Goal: Transaction & Acquisition: Purchase product/service

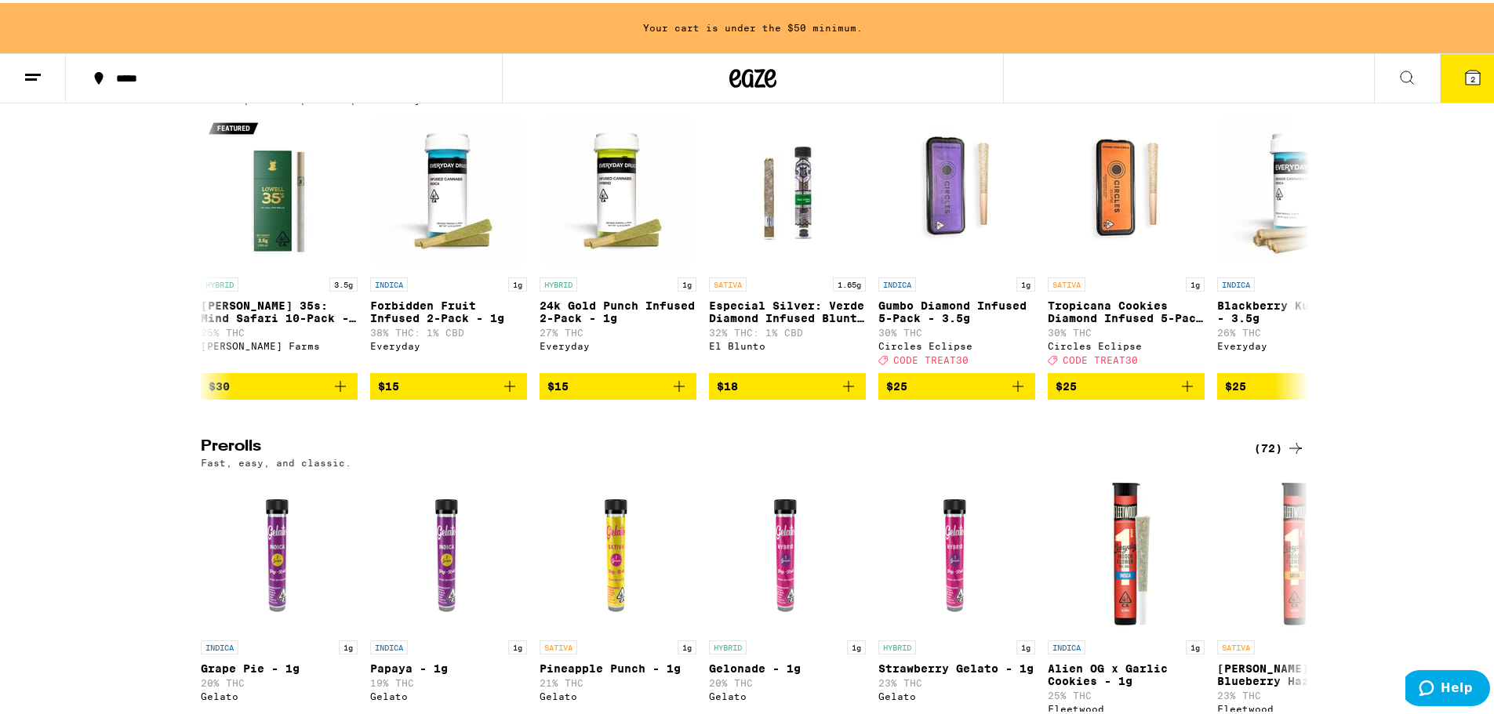
scroll to position [0, 7466]
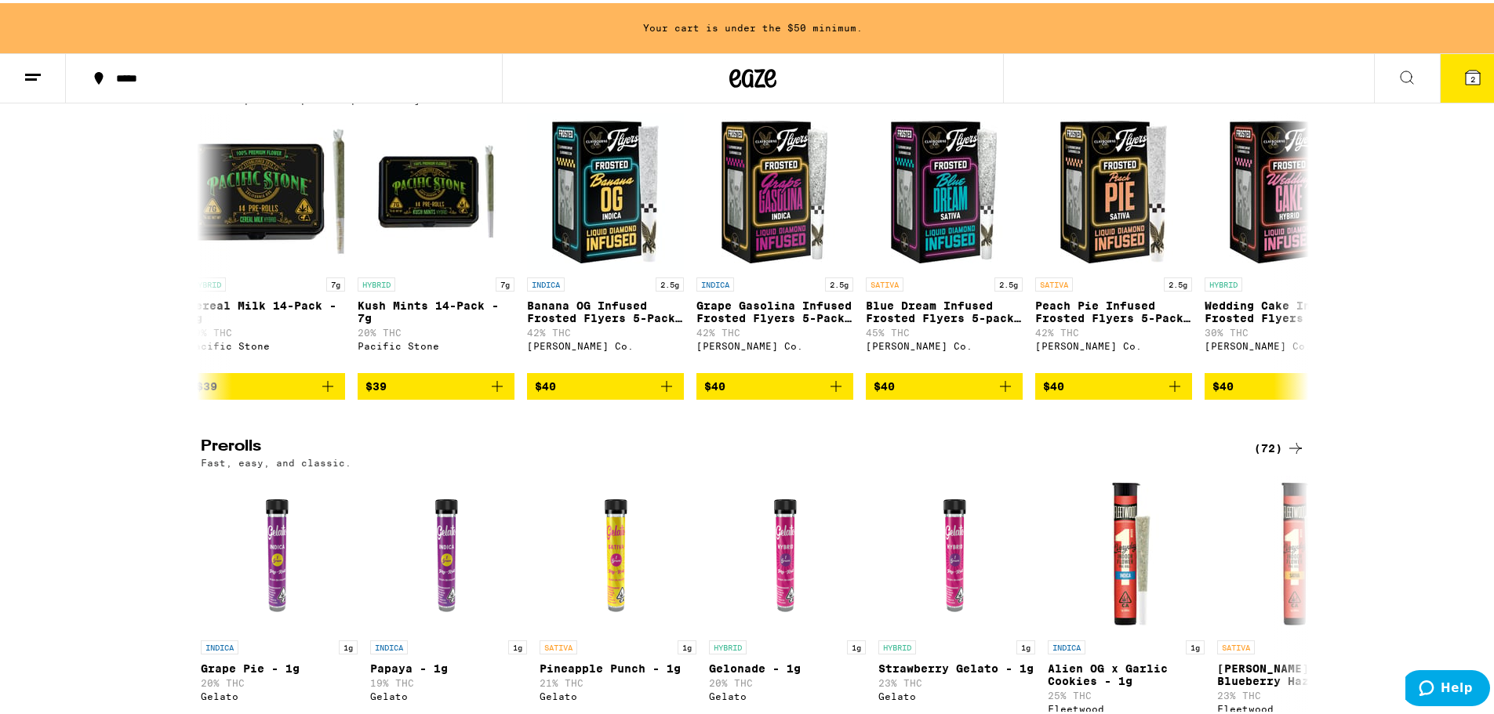
click at [32, 71] on line at bounding box center [33, 71] width 16 height 0
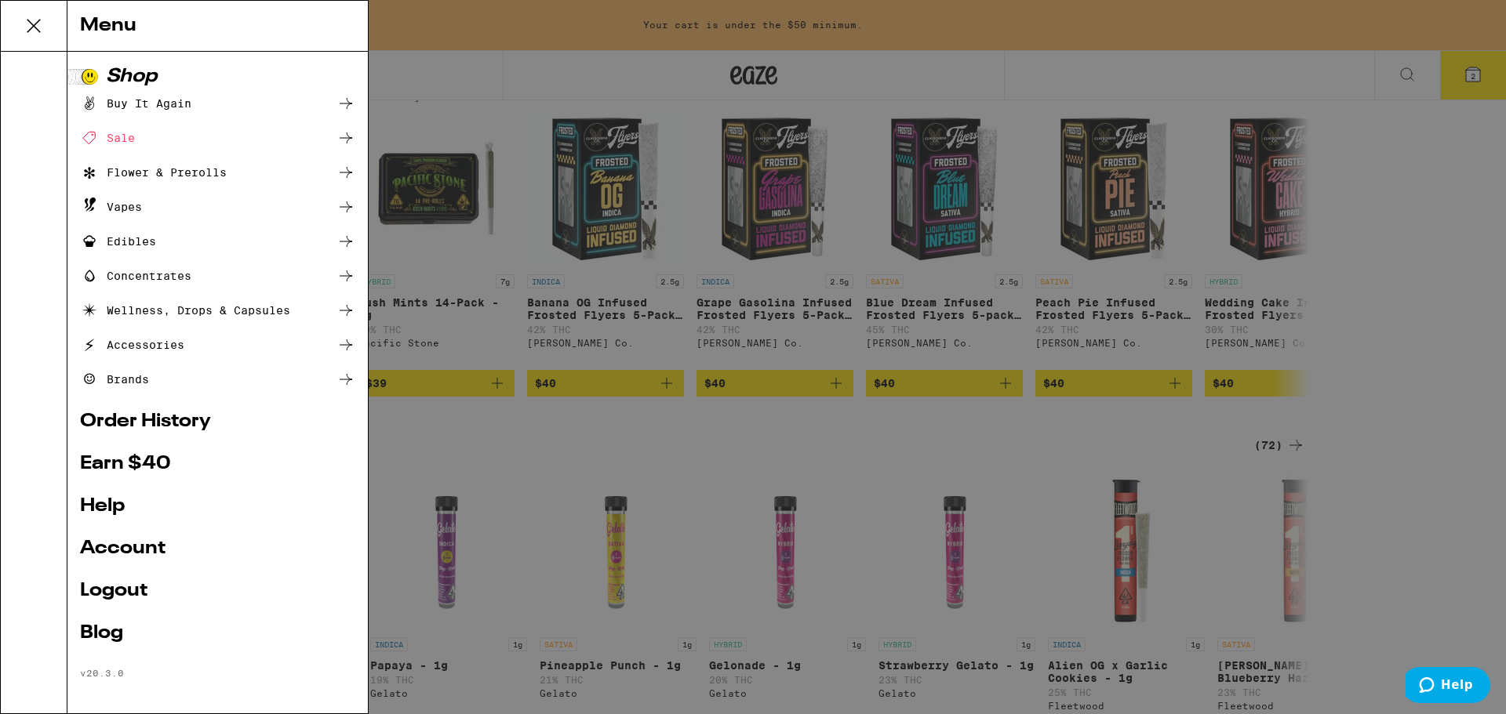
click at [152, 557] on link "Account" at bounding box center [217, 549] width 275 height 19
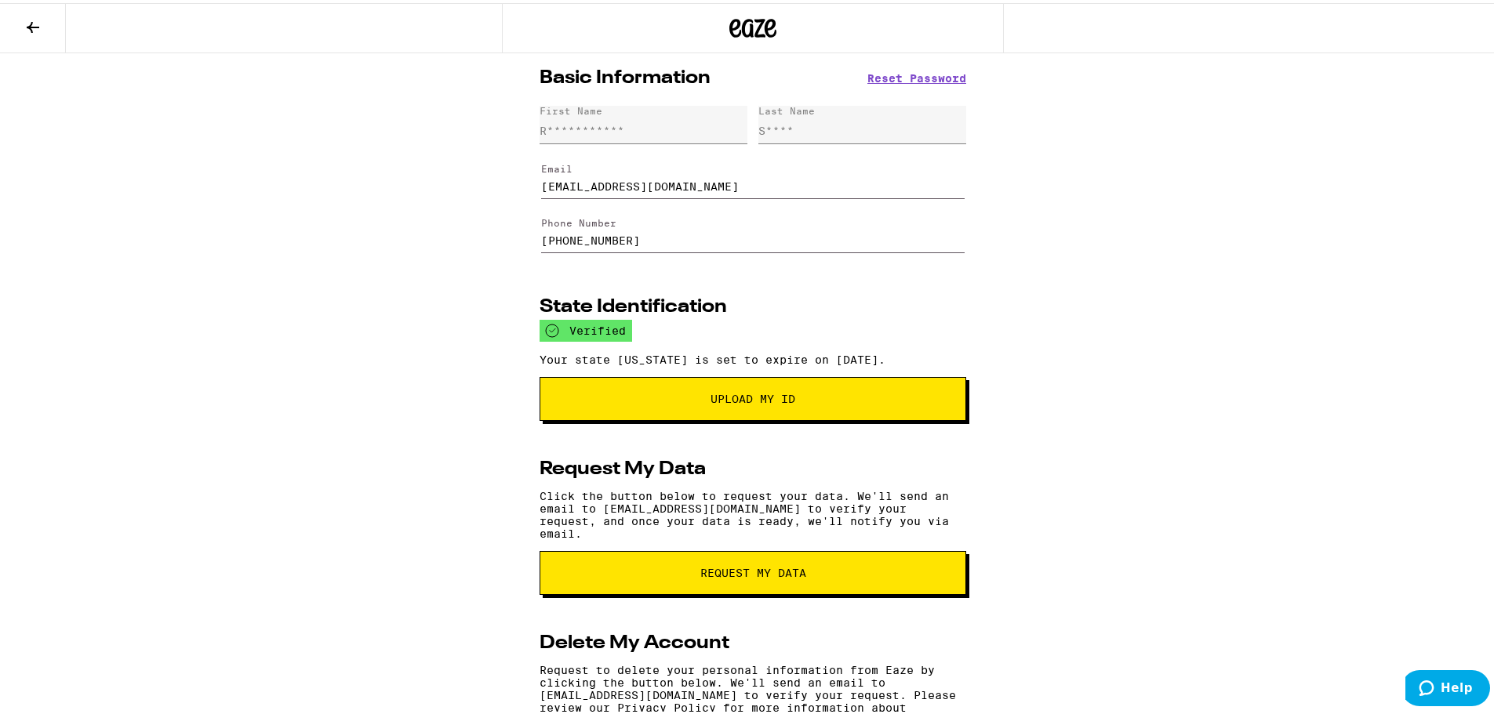
click at [30, 17] on icon at bounding box center [33, 24] width 19 height 19
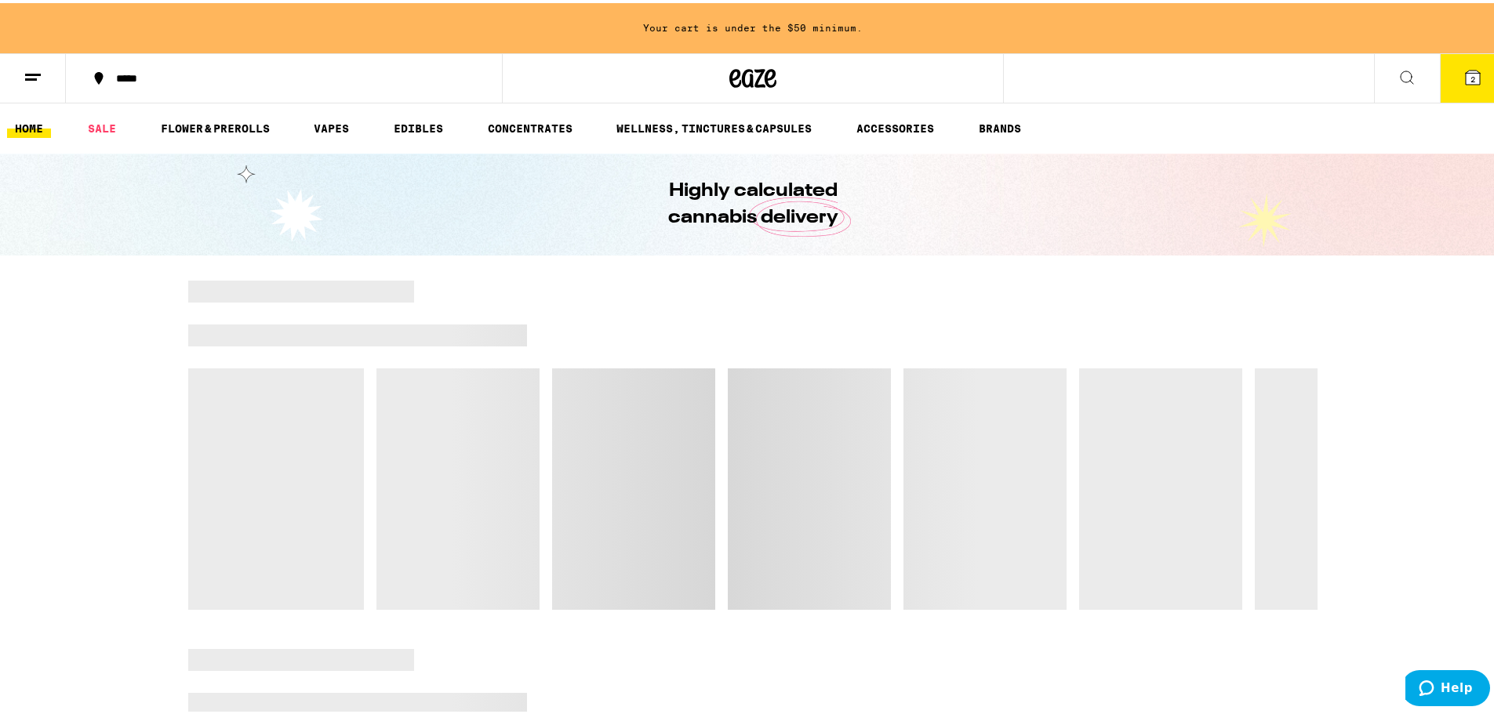
click at [30, 76] on line at bounding box center [31, 76] width 12 height 0
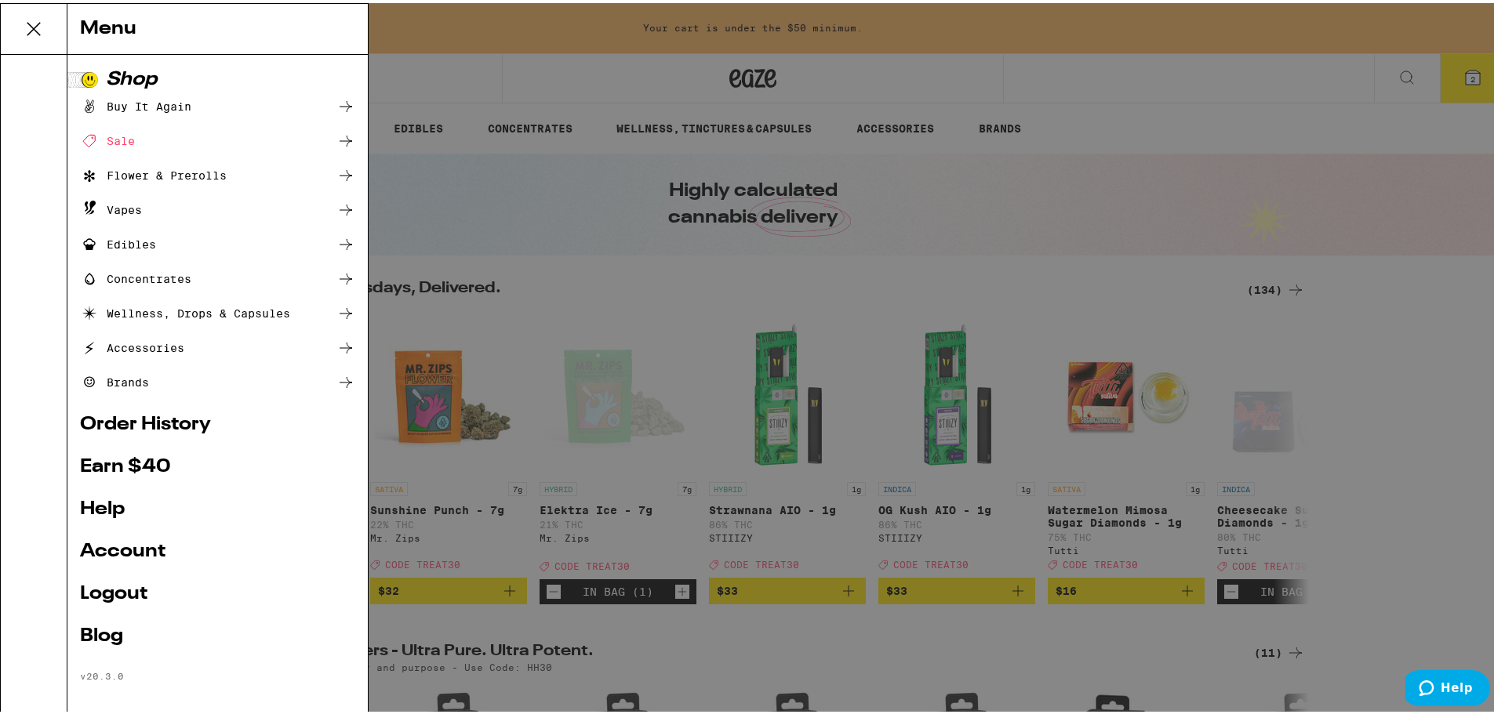
click at [729, 85] on div "Menu Shop Buy It Again Sale Flower & Prerolls Vapes Edibles Concentrates Wellne…" at bounding box center [753, 357] width 1506 height 714
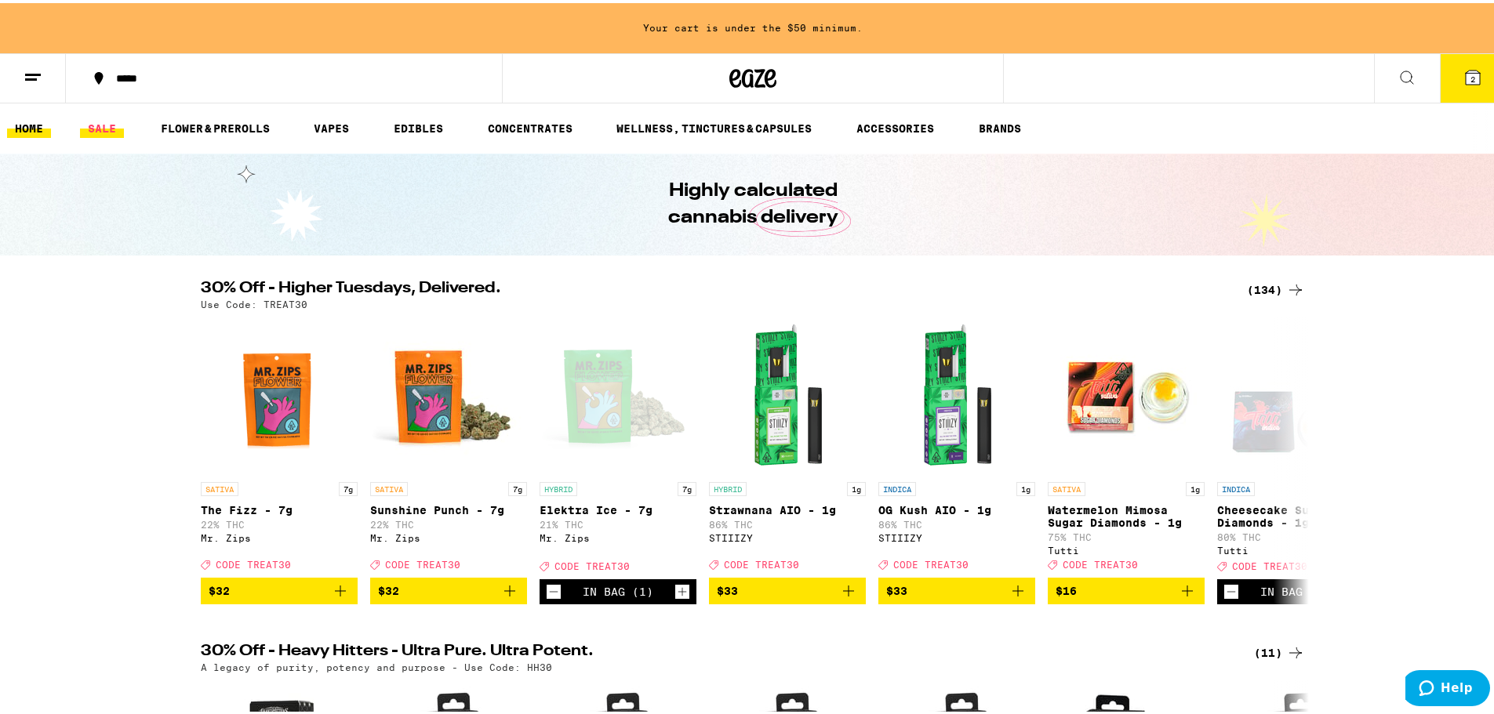
click at [109, 127] on link "SALE" at bounding box center [102, 125] width 44 height 19
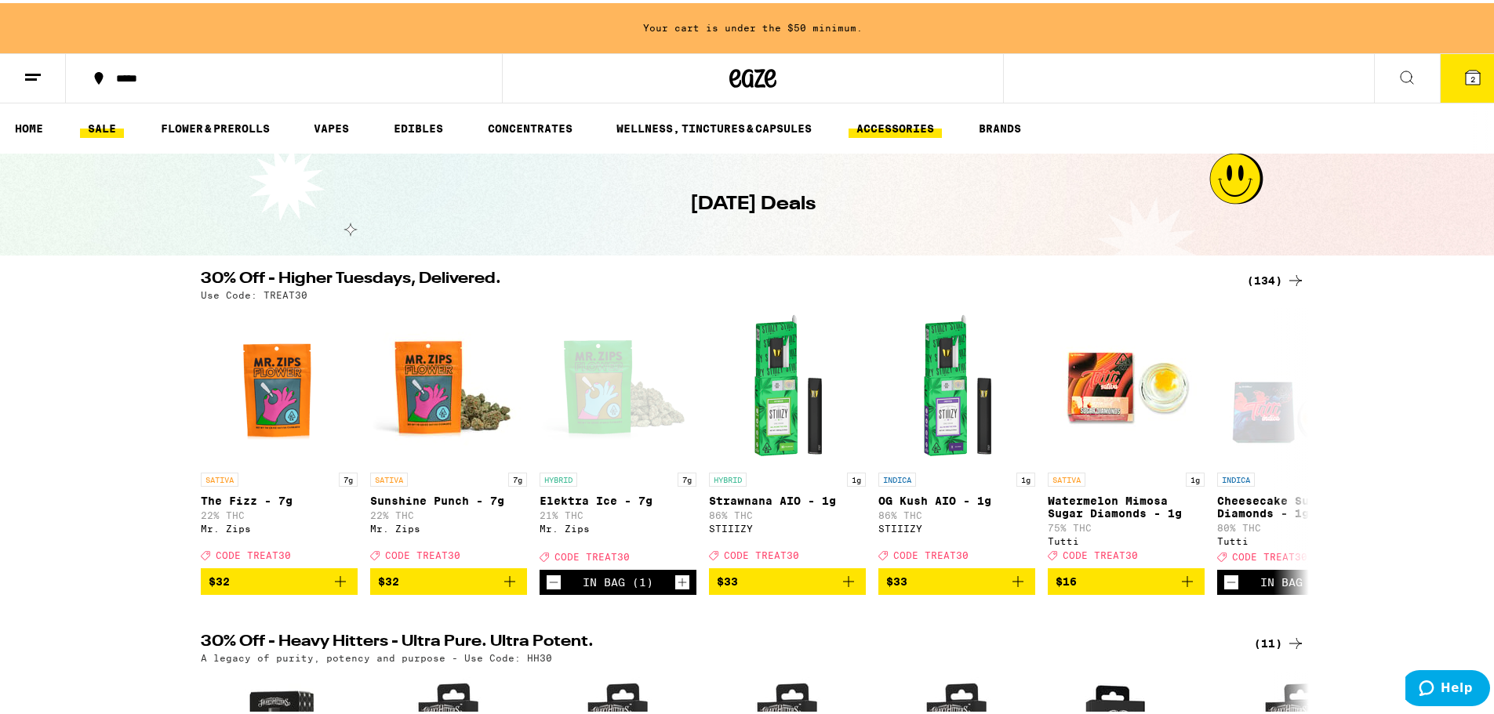
click at [911, 123] on link "ACCESSORIES" at bounding box center [895, 125] width 93 height 19
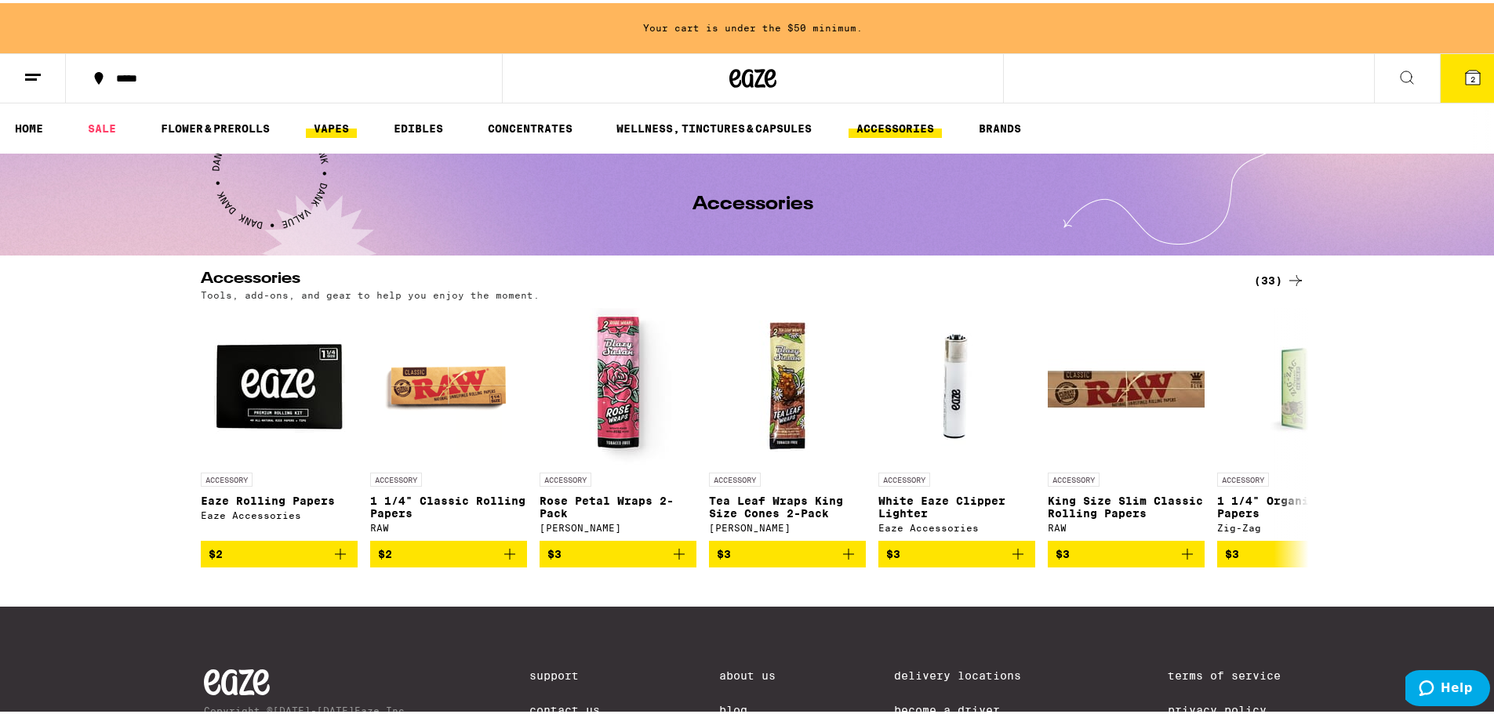
click at [325, 122] on link "VAPES" at bounding box center [331, 125] width 51 height 19
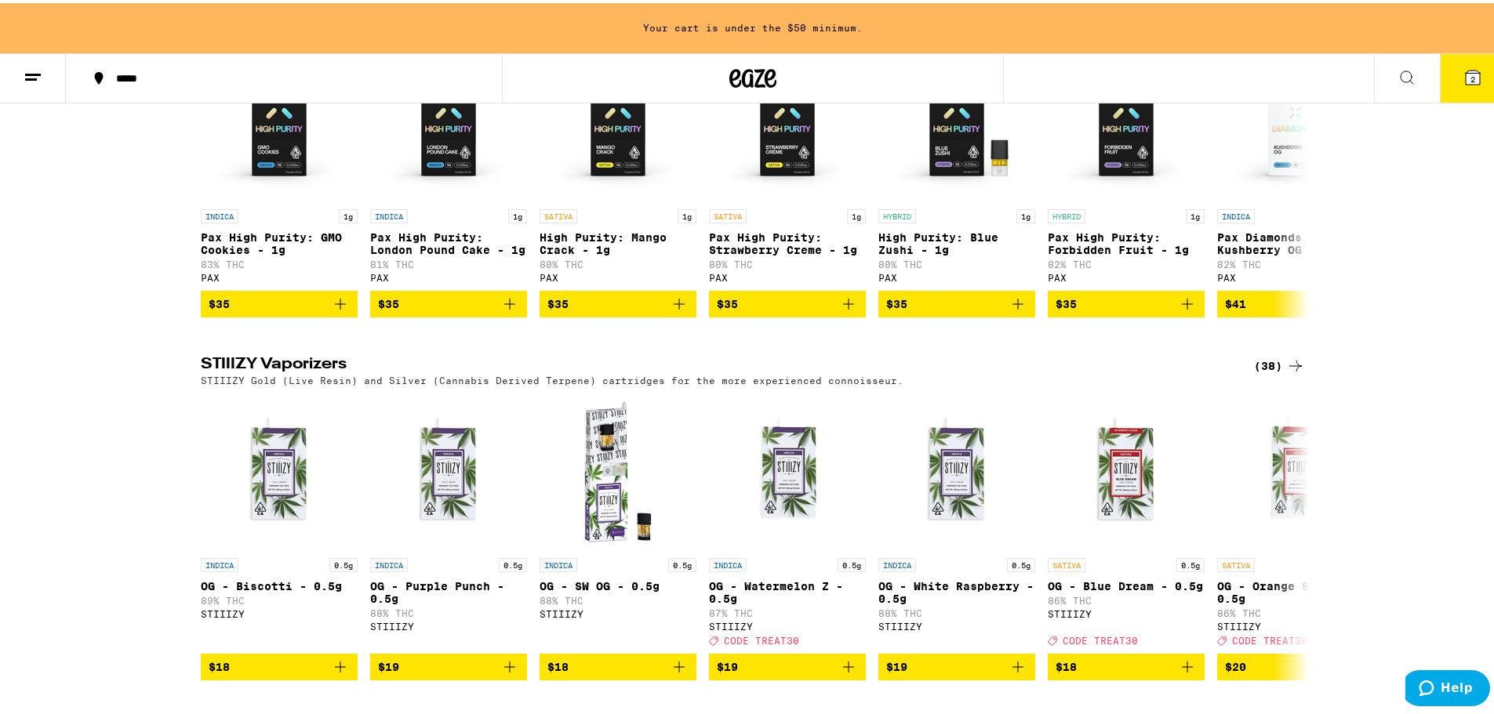
scroll to position [936, 0]
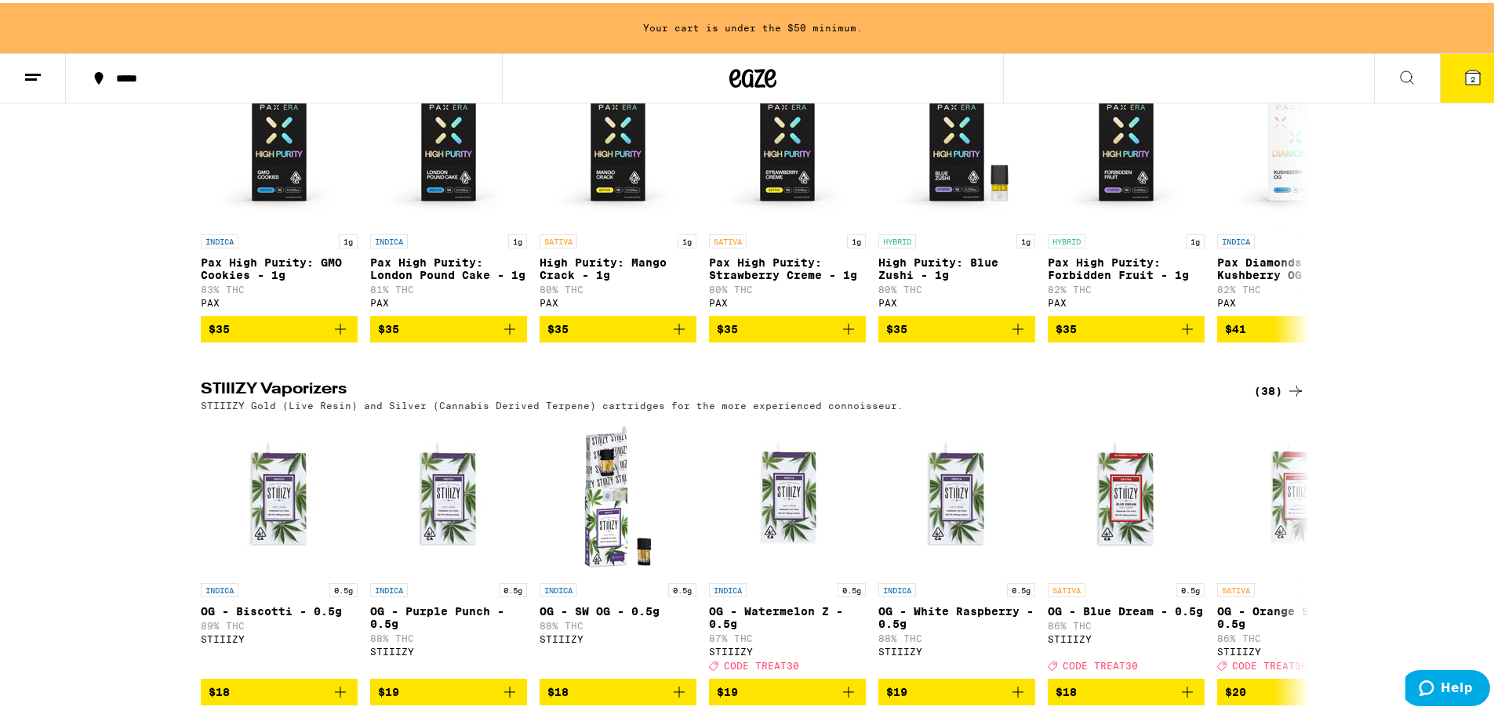
click at [1276, 398] on div "(38)" at bounding box center [1279, 388] width 51 height 19
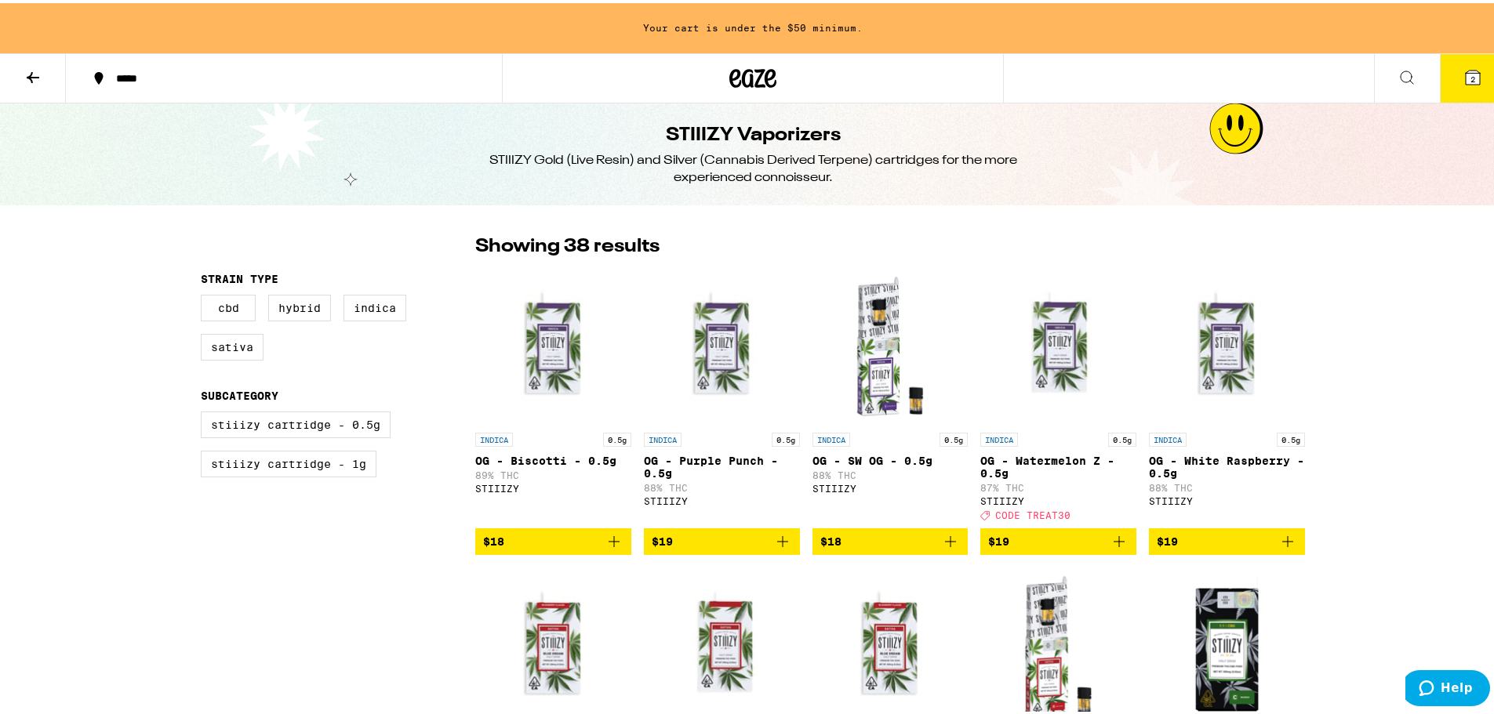
click at [1398, 82] on icon at bounding box center [1407, 74] width 19 height 19
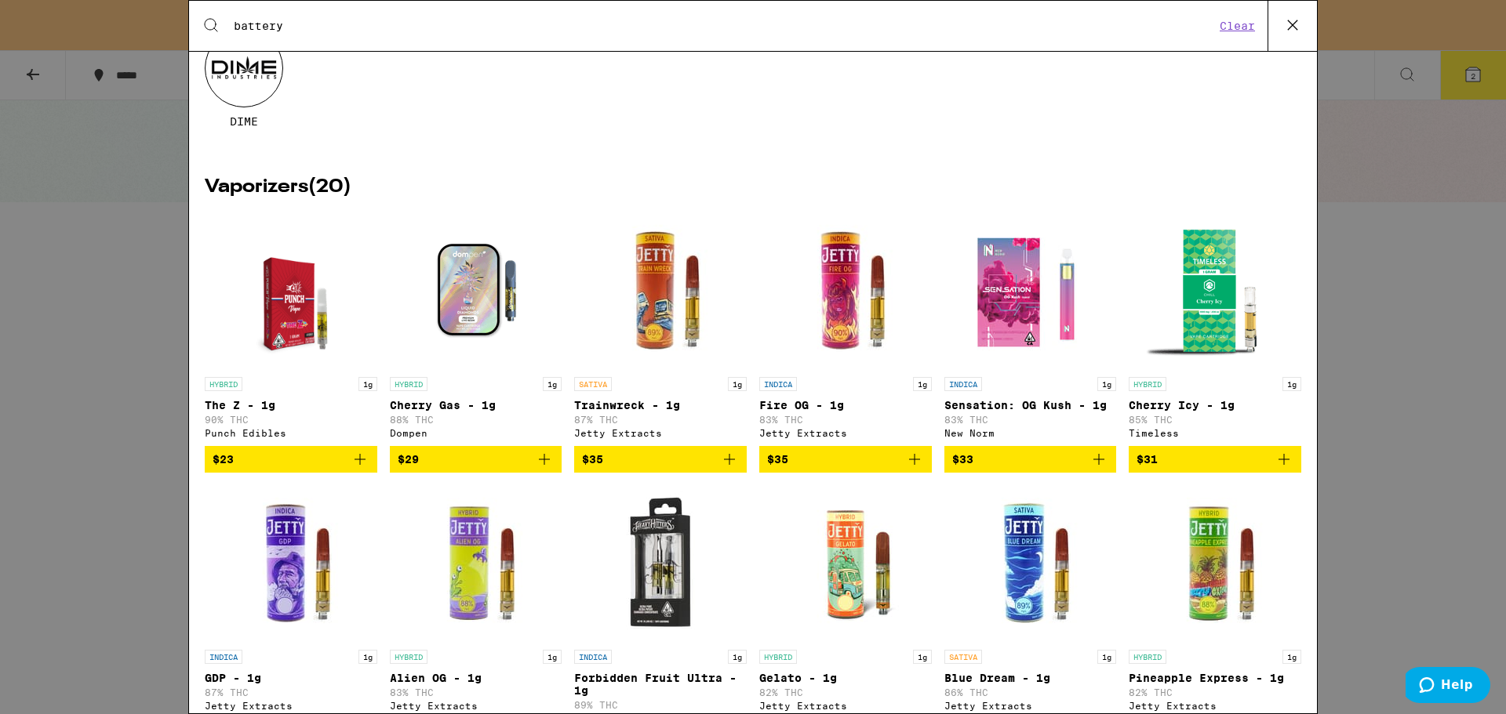
scroll to position [283, 0]
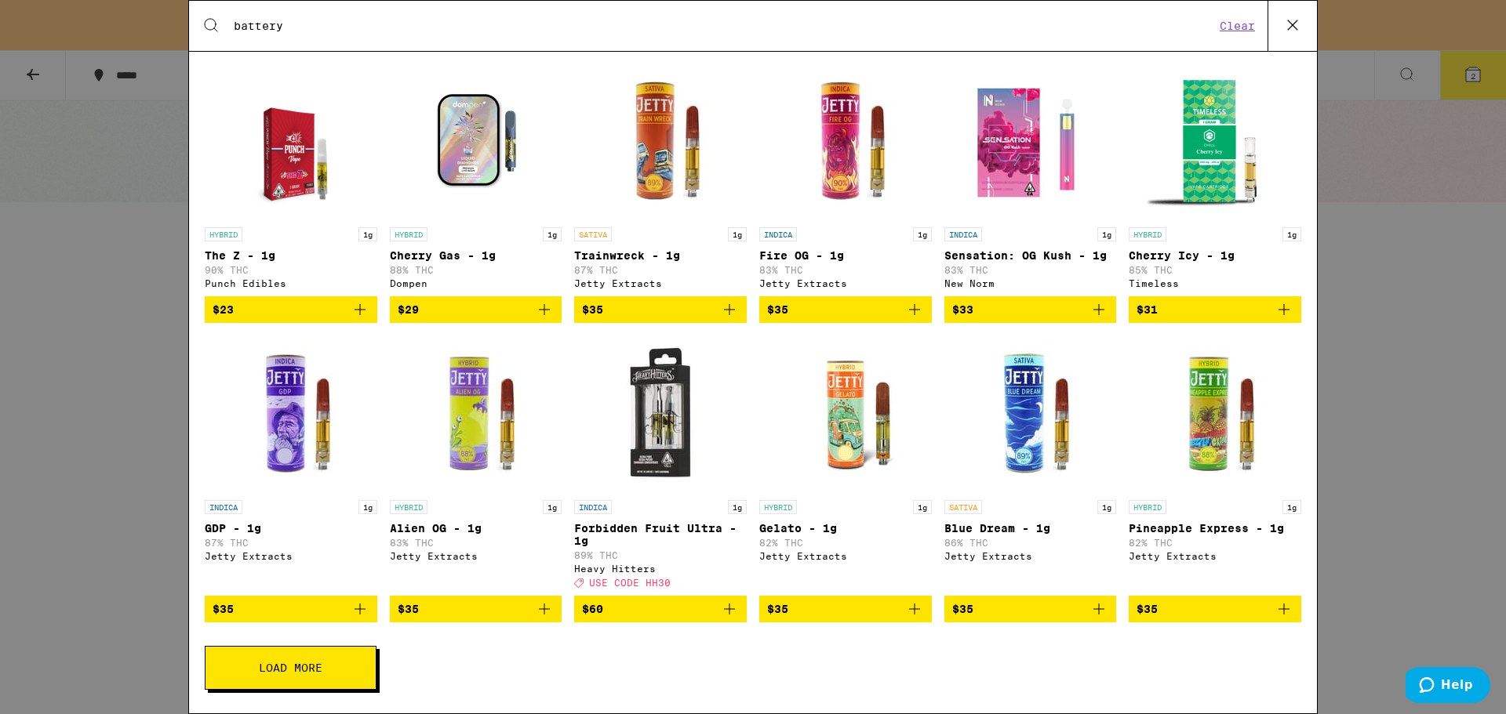
type input "battery"
click at [288, 664] on span "Load More" at bounding box center [291, 668] width 64 height 11
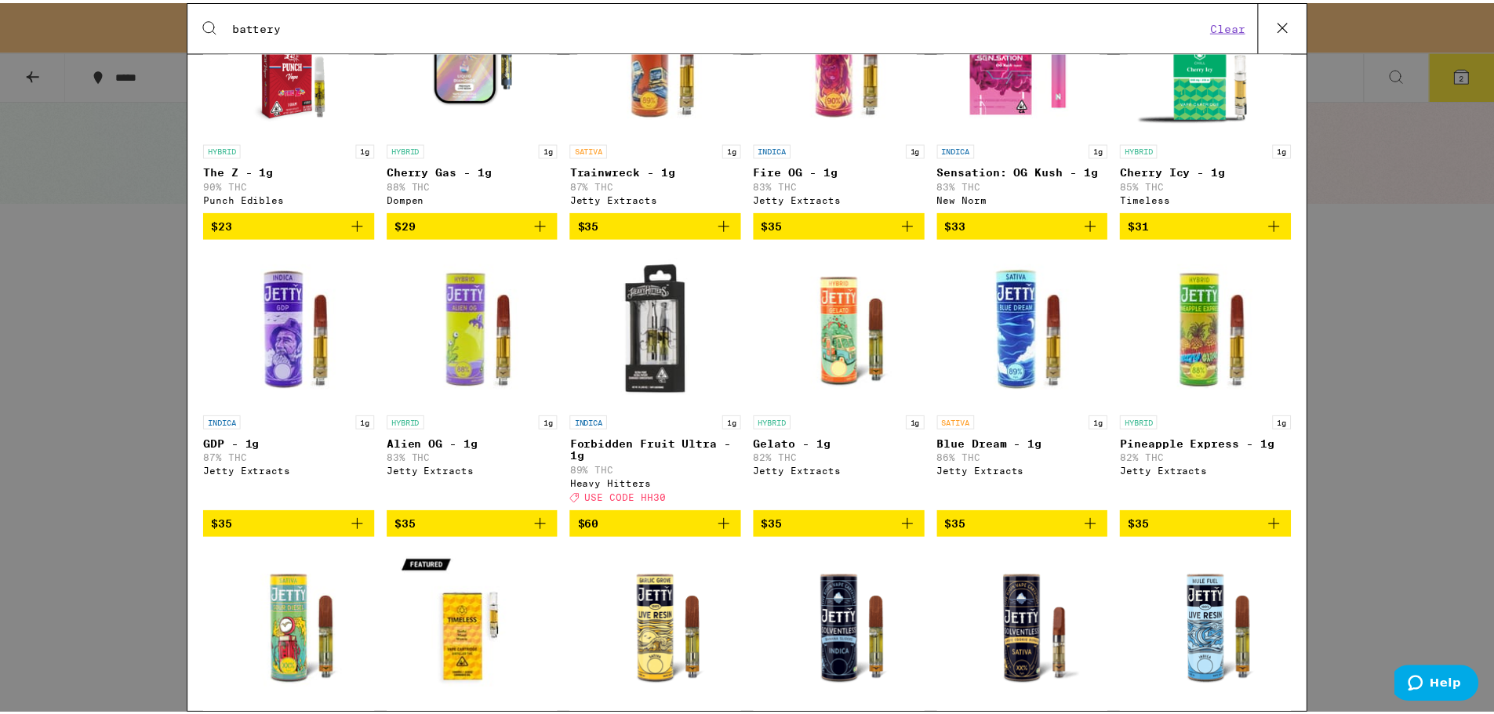
scroll to position [0, 0]
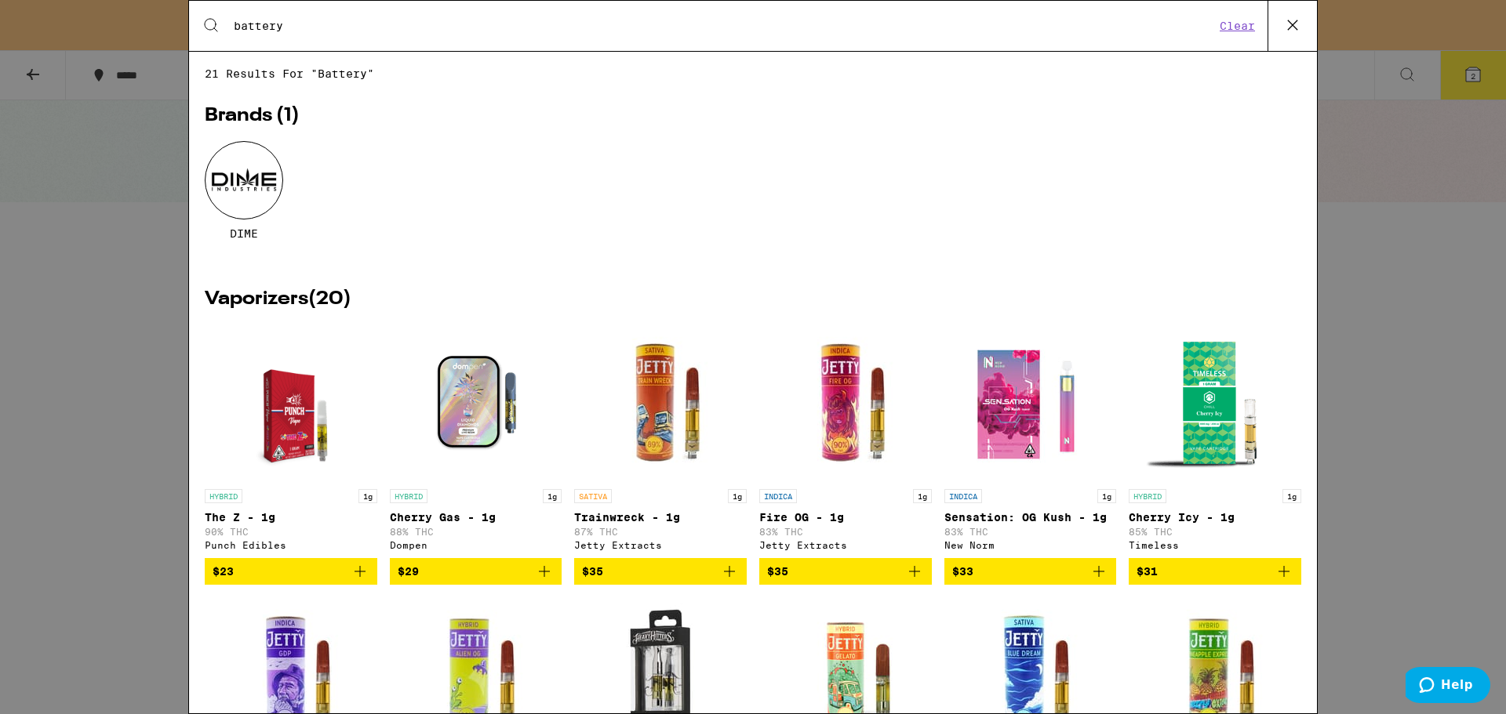
click at [1290, 23] on icon at bounding box center [1292, 24] width 9 height 9
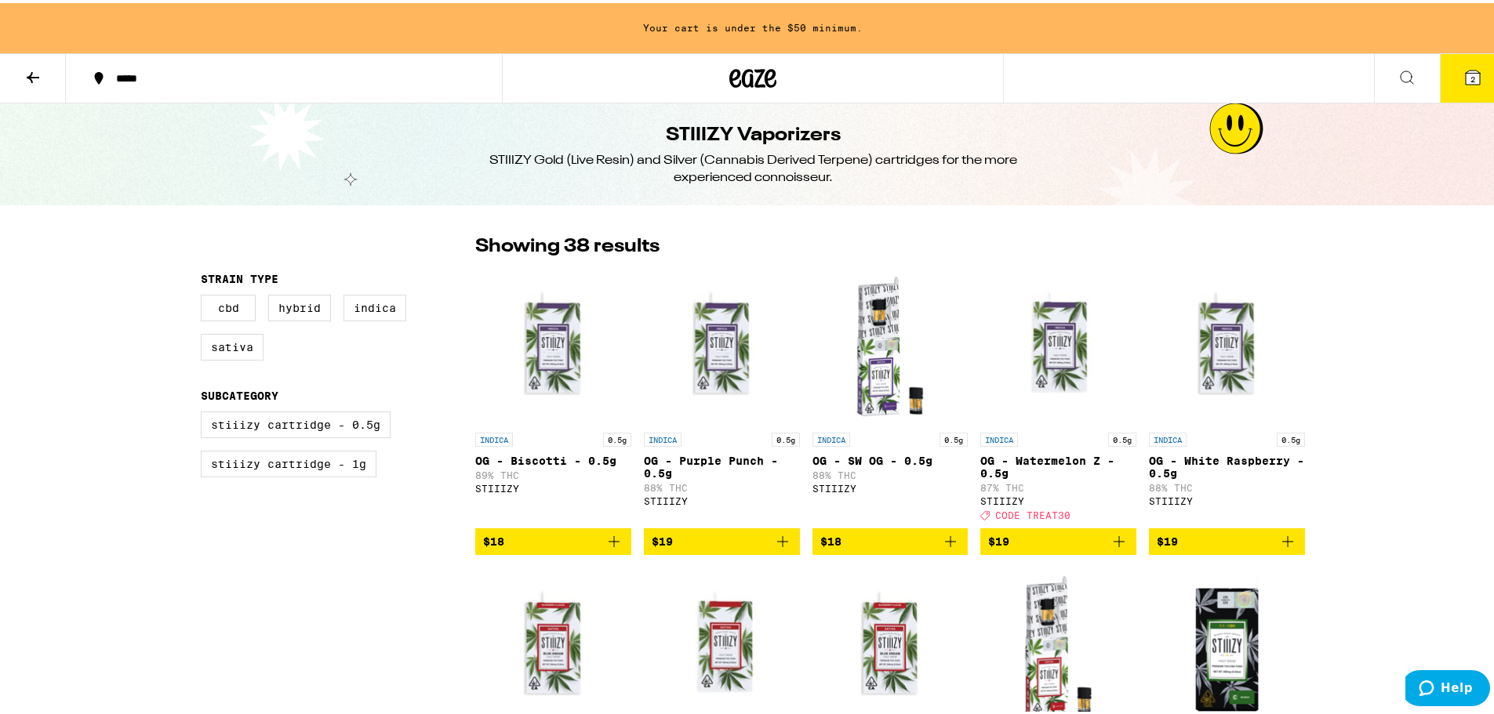
click at [732, 82] on icon at bounding box center [735, 75] width 12 height 19
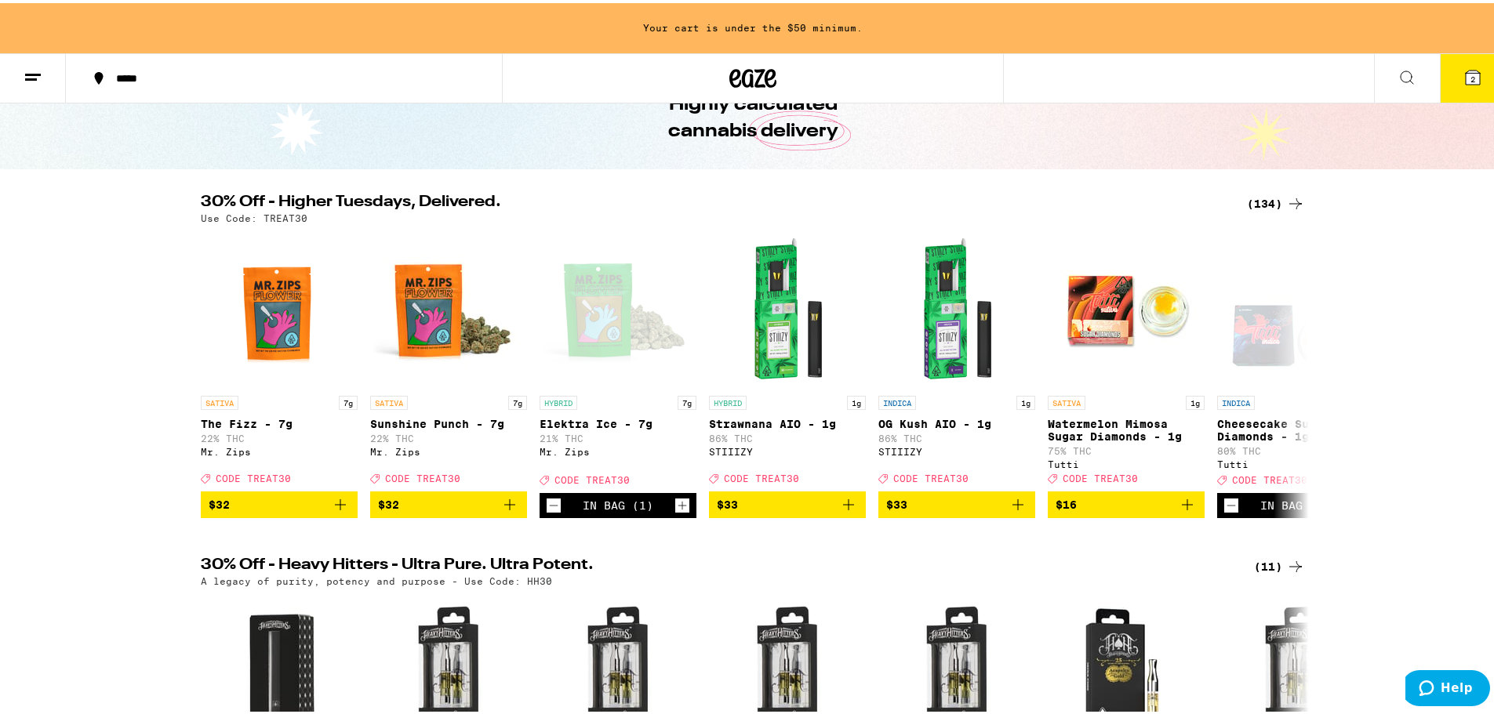
scroll to position [104, 0]
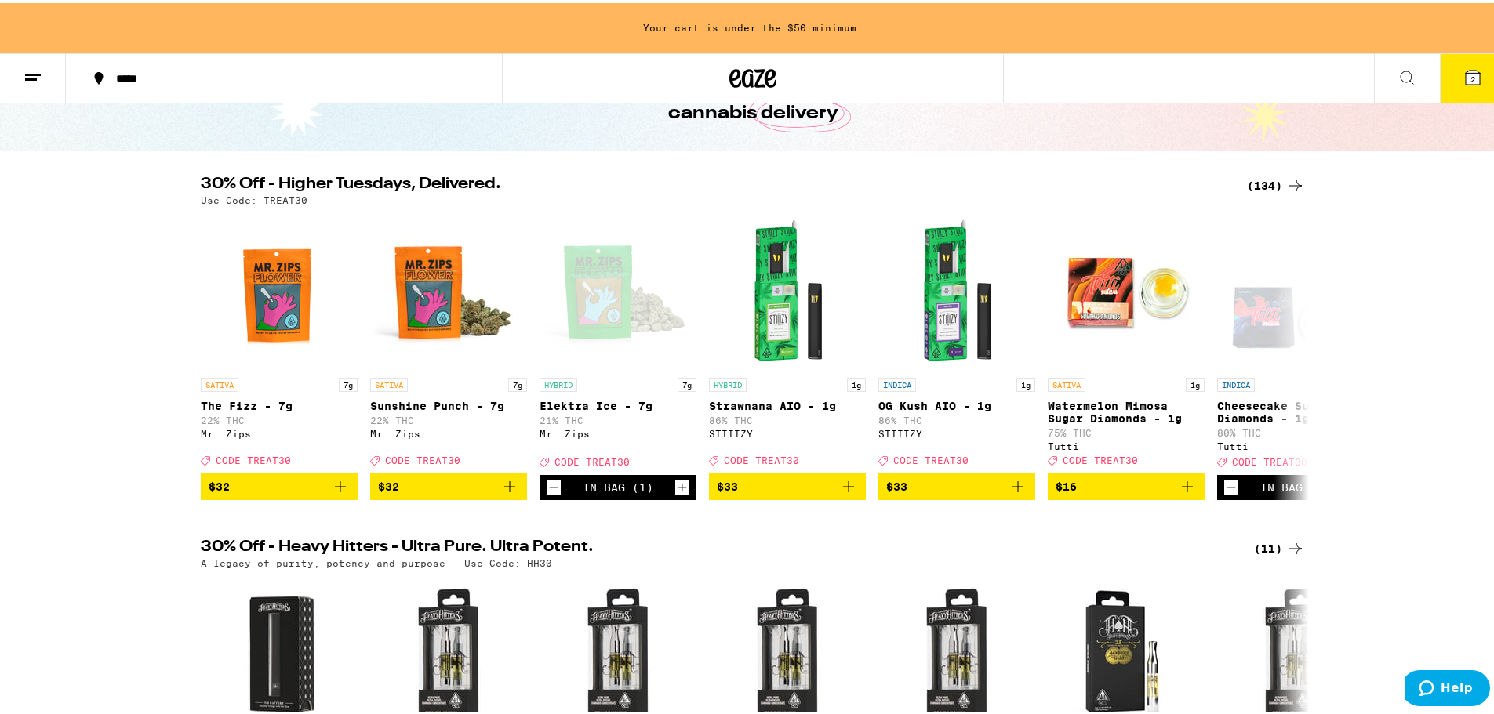
click at [1271, 179] on div "(134)" at bounding box center [1276, 182] width 58 height 19
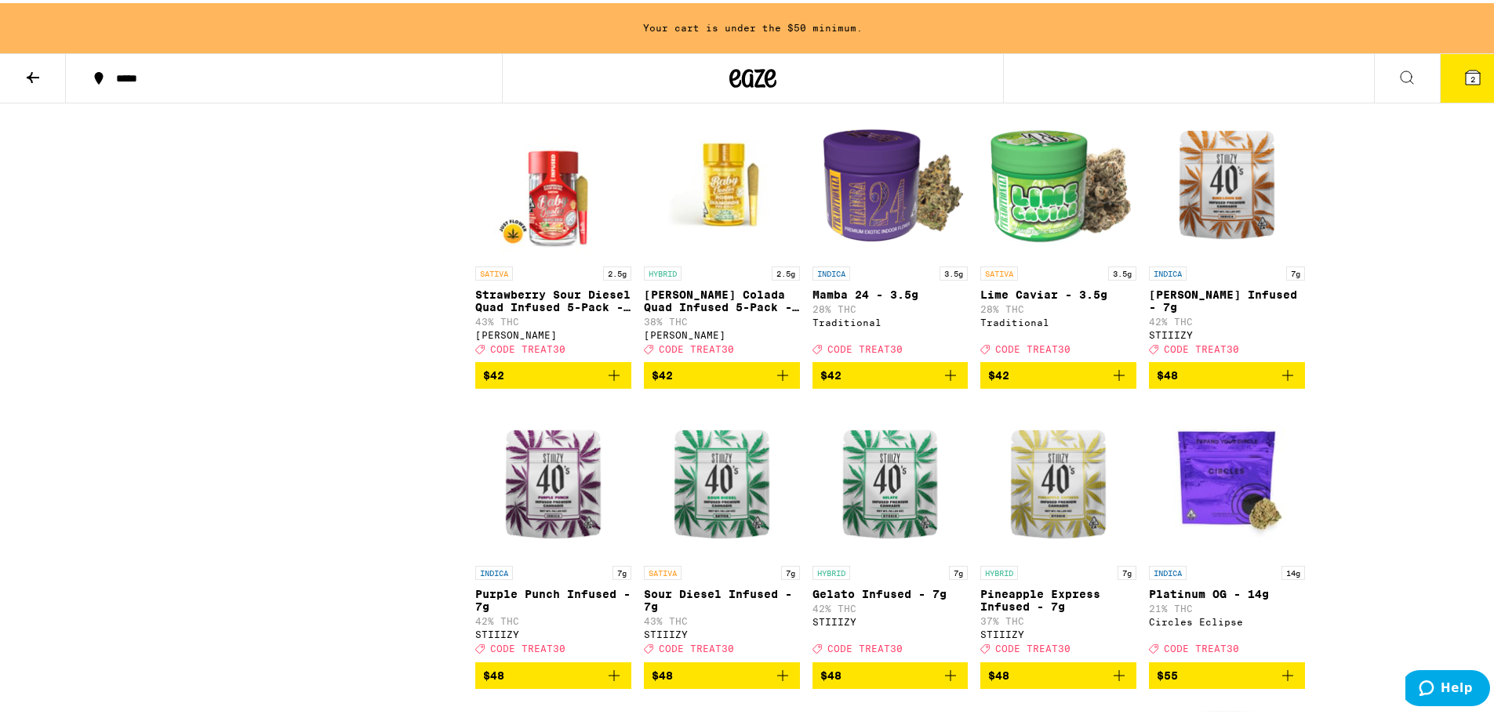
scroll to position [7059, 0]
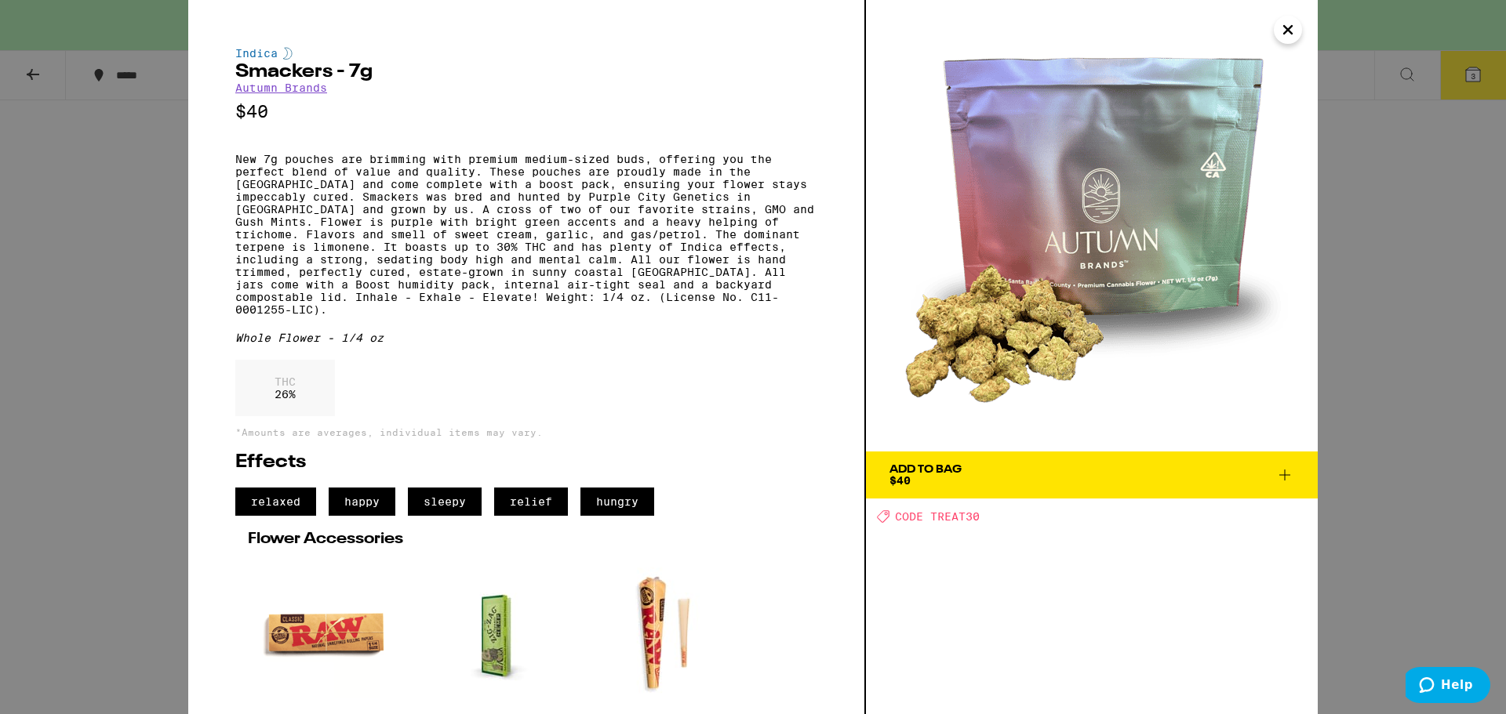
click at [1290, 31] on icon "Close" at bounding box center [1288, 30] width 8 height 8
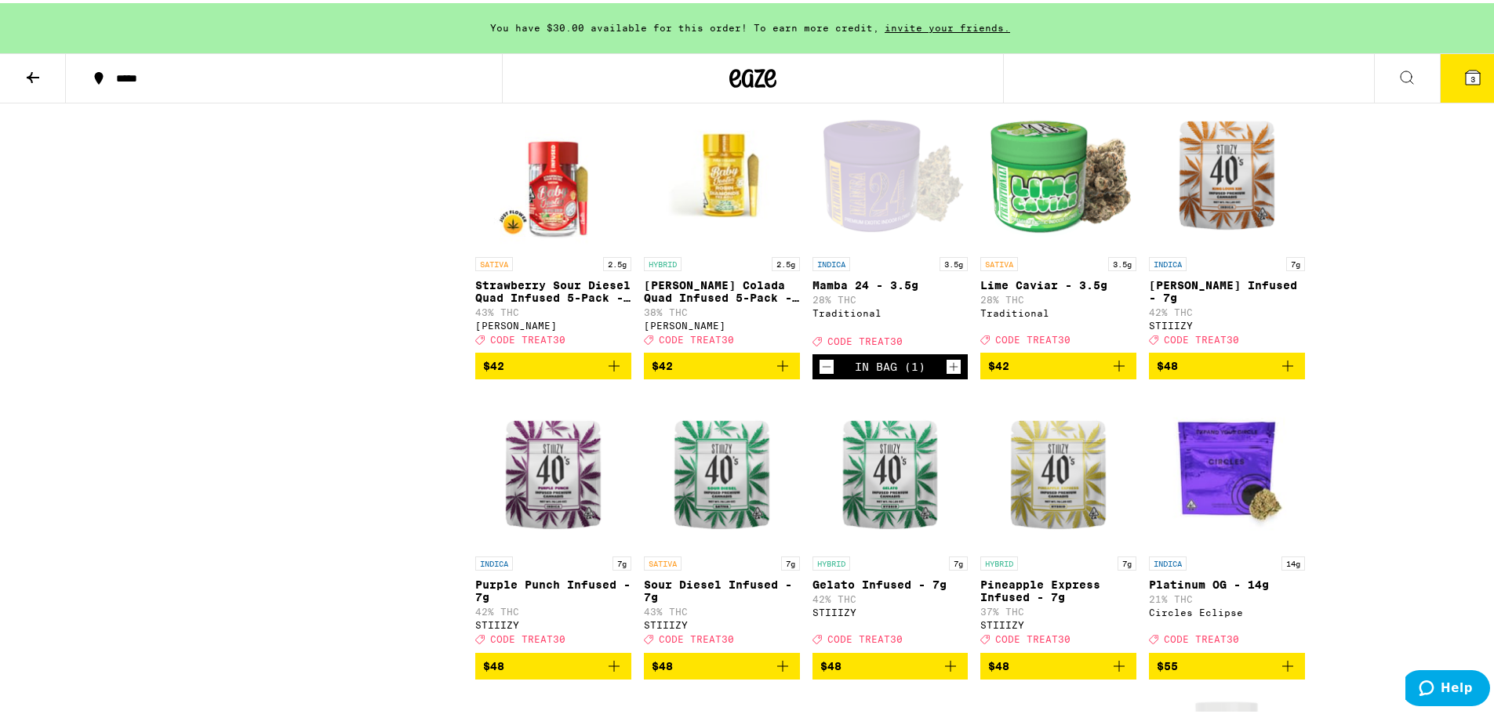
click at [1401, 75] on icon at bounding box center [1407, 74] width 13 height 13
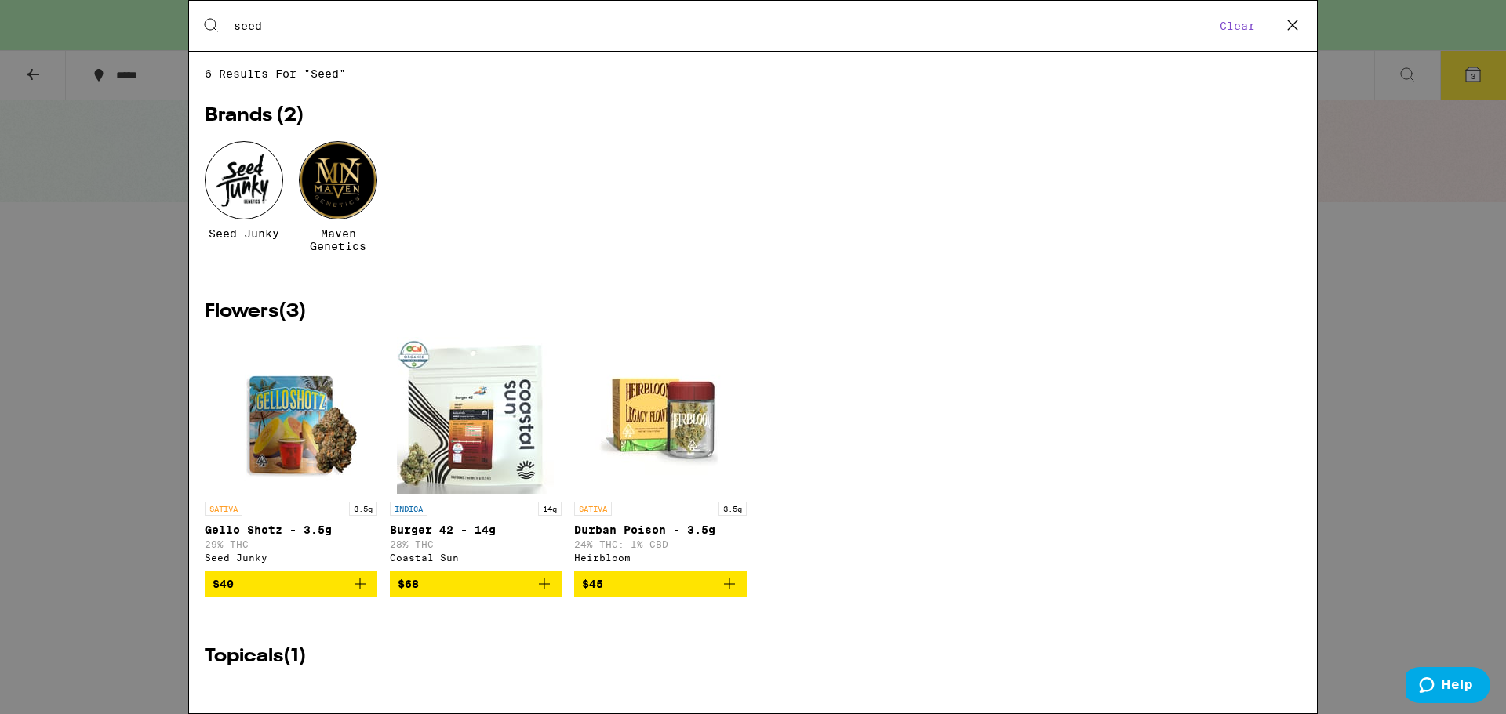
type input "seed"
click at [1291, 29] on icon at bounding box center [1293, 25] width 24 height 24
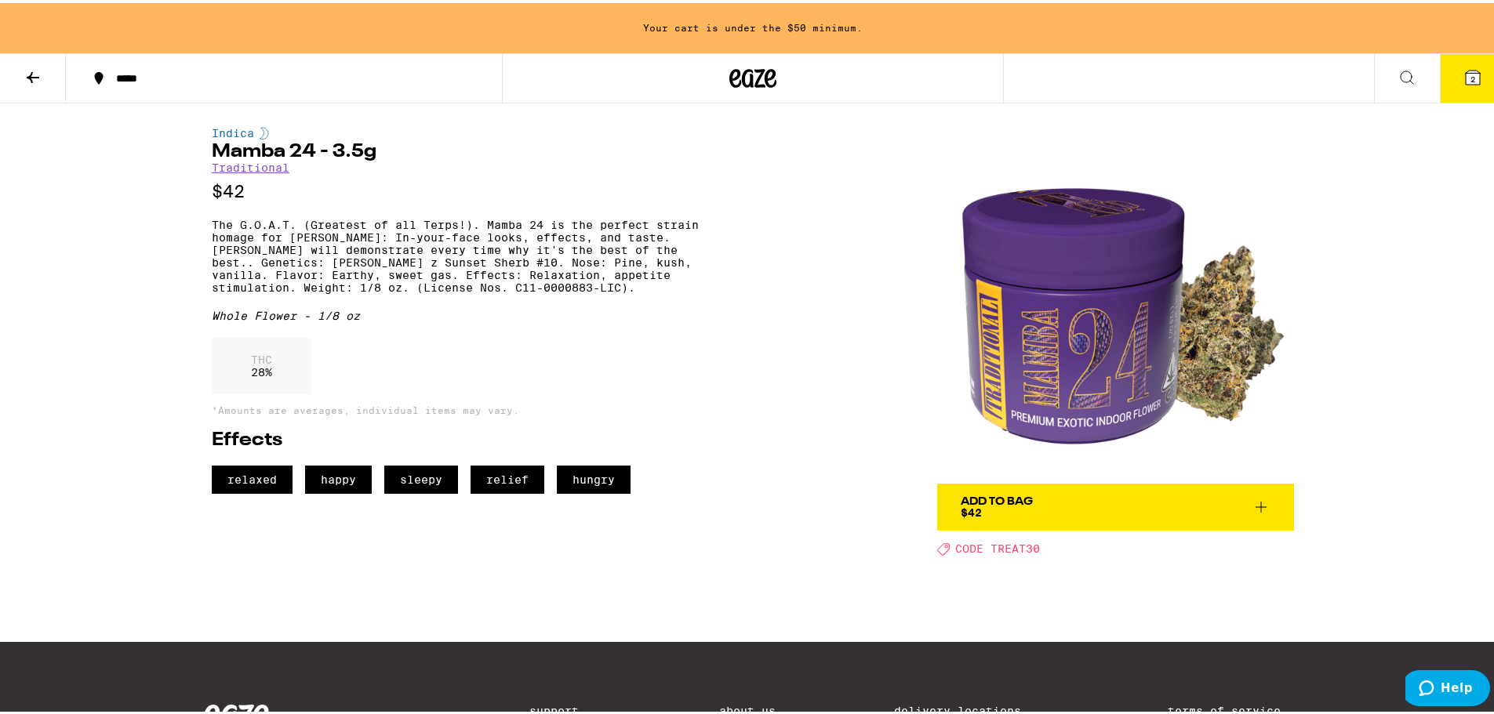
click at [1228, 504] on span "Add To Bag $42" at bounding box center [1116, 504] width 310 height 22
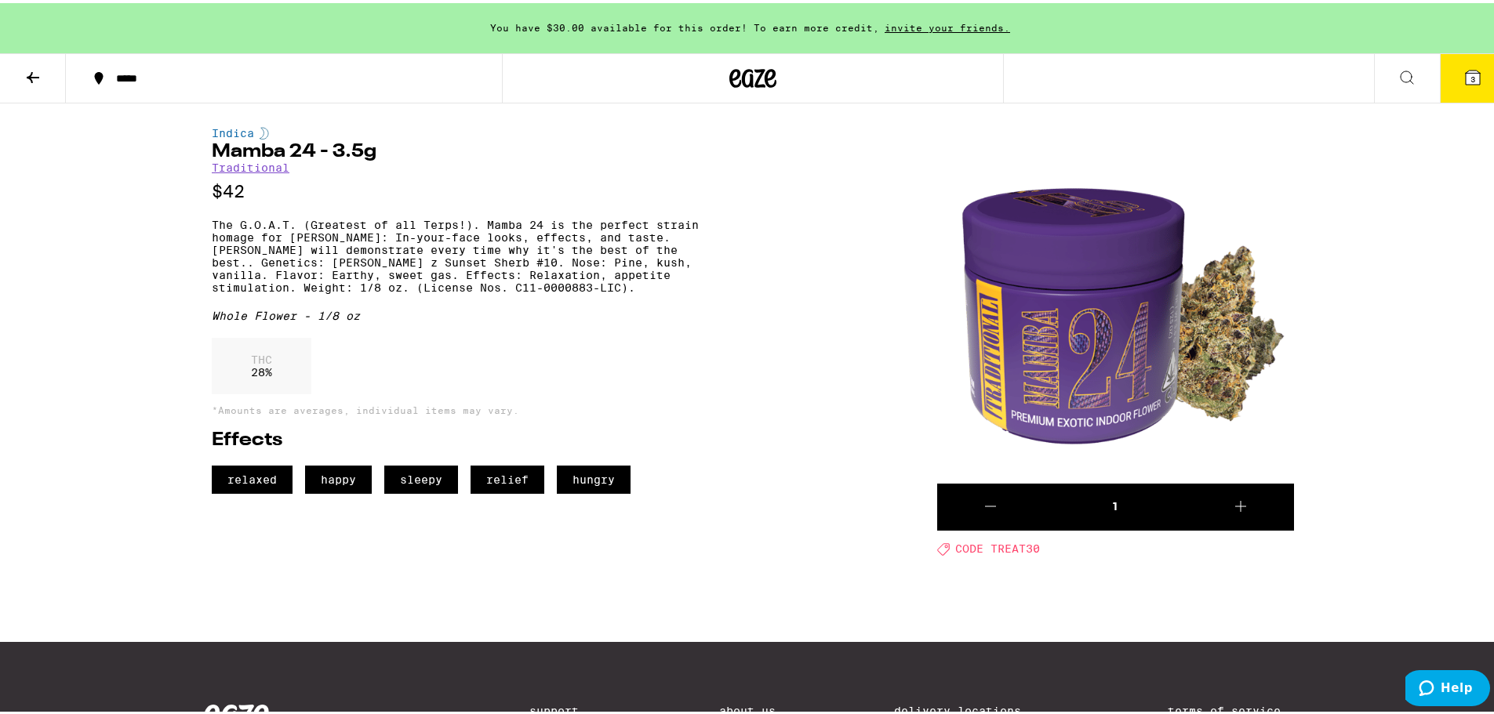
click at [1450, 75] on button "3" at bounding box center [1473, 75] width 66 height 49
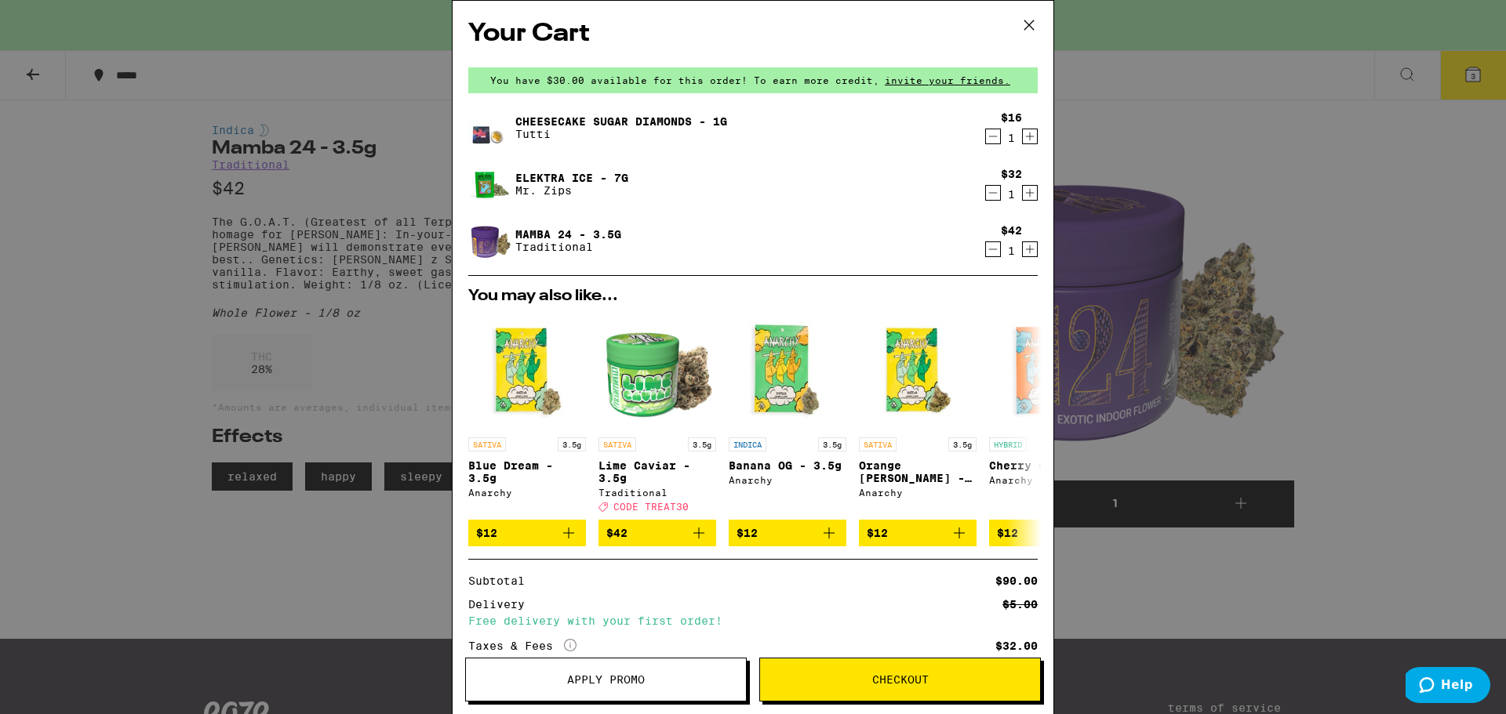
click at [1029, 24] on icon at bounding box center [1029, 25] width 24 height 24
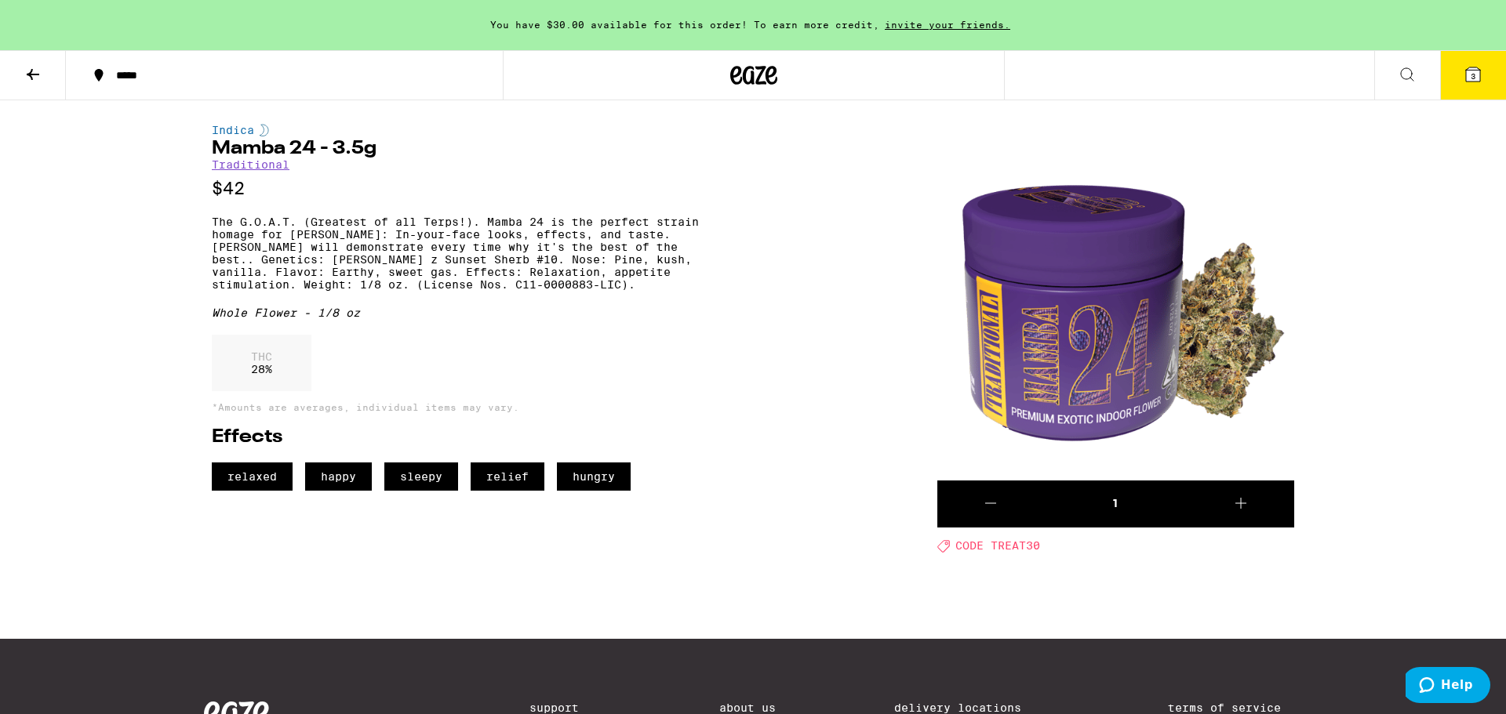
click at [18, 67] on button at bounding box center [33, 75] width 66 height 49
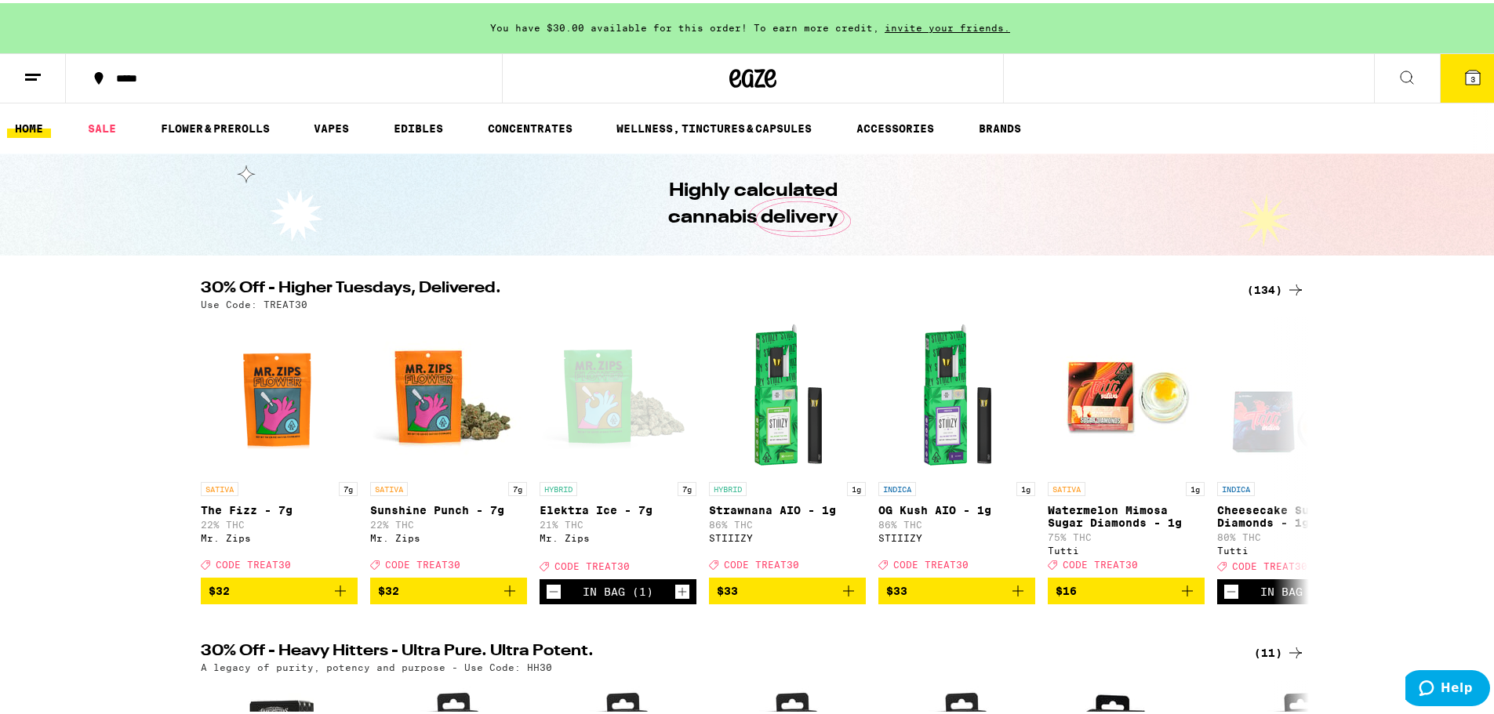
click at [1471, 78] on span "3" at bounding box center [1473, 75] width 5 height 9
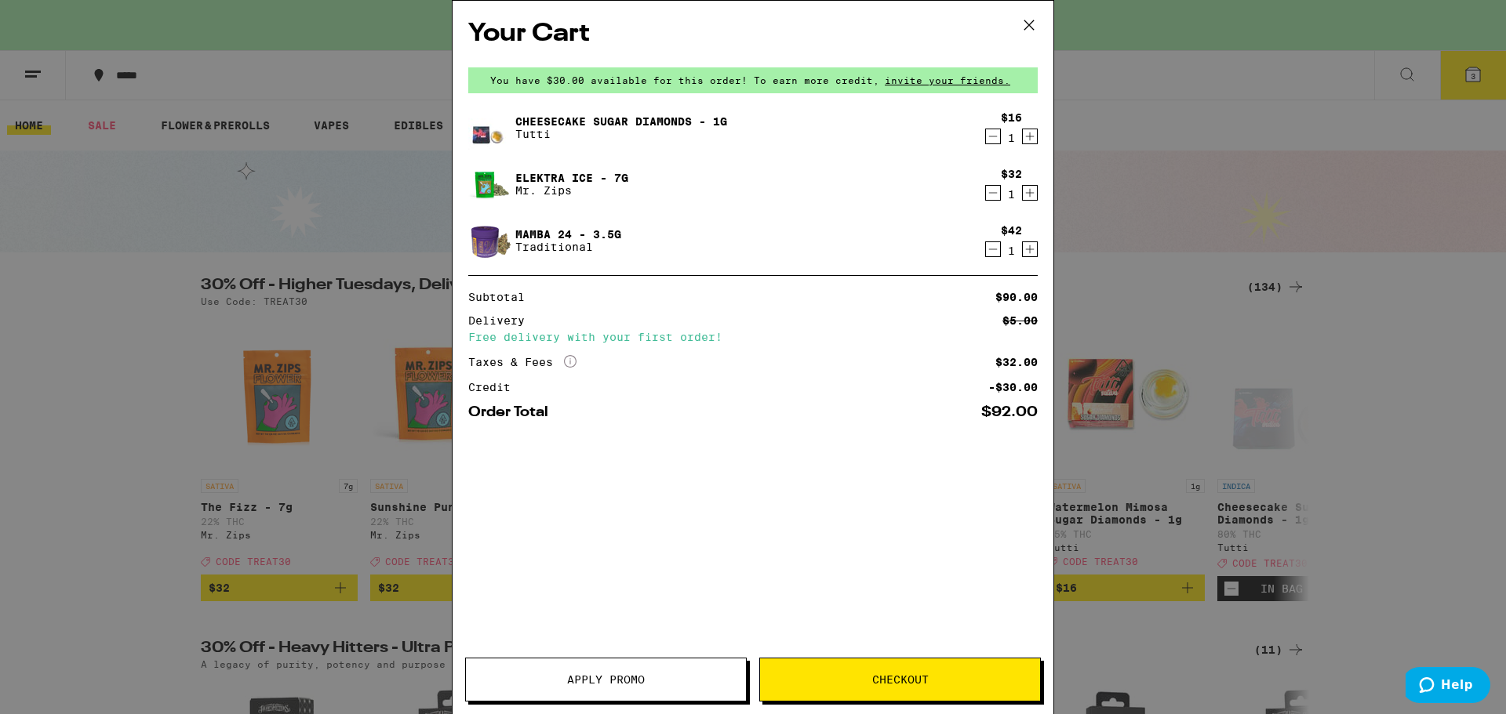
click at [1462, 81] on div "Your Cart You have $30.00 available for this order! To earn more credit, invite…" at bounding box center [753, 357] width 1506 height 714
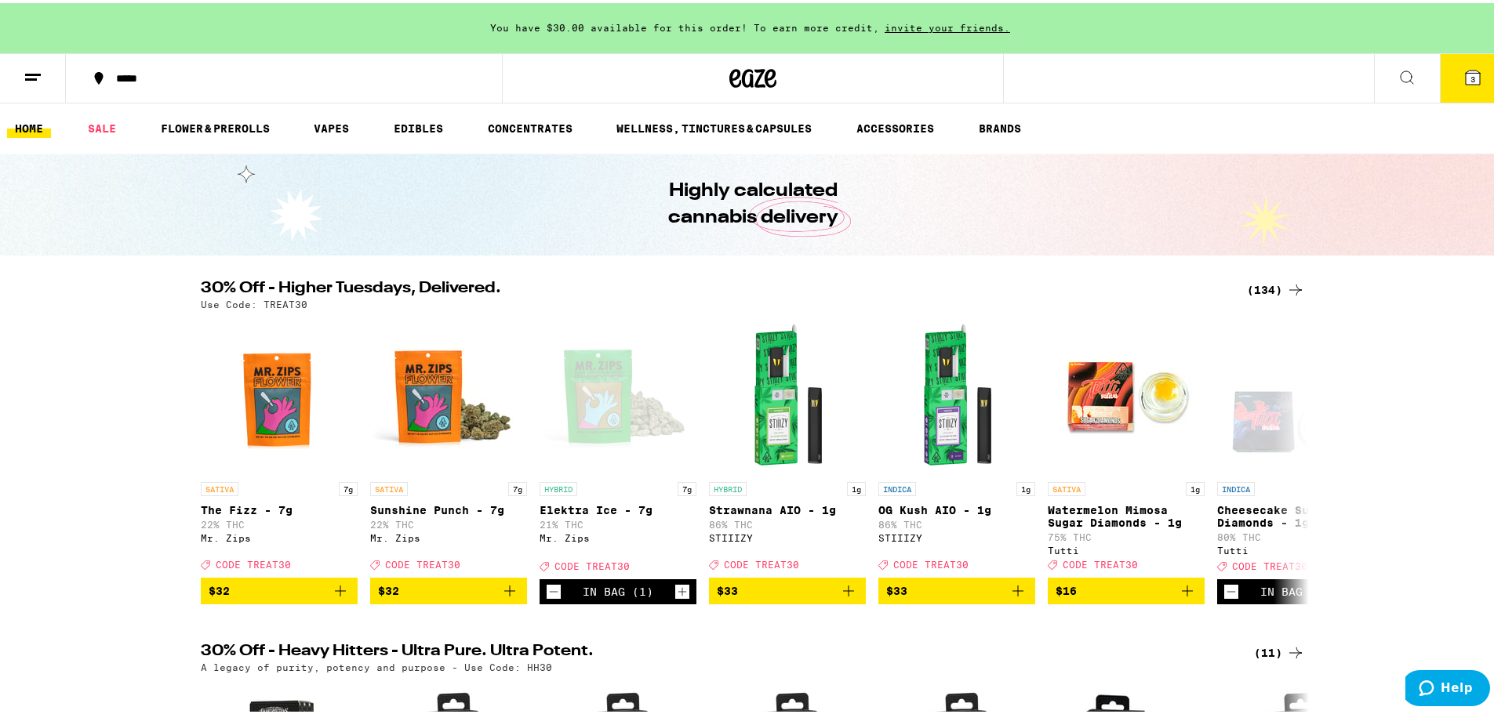
click at [1467, 75] on icon at bounding box center [1473, 74] width 14 height 14
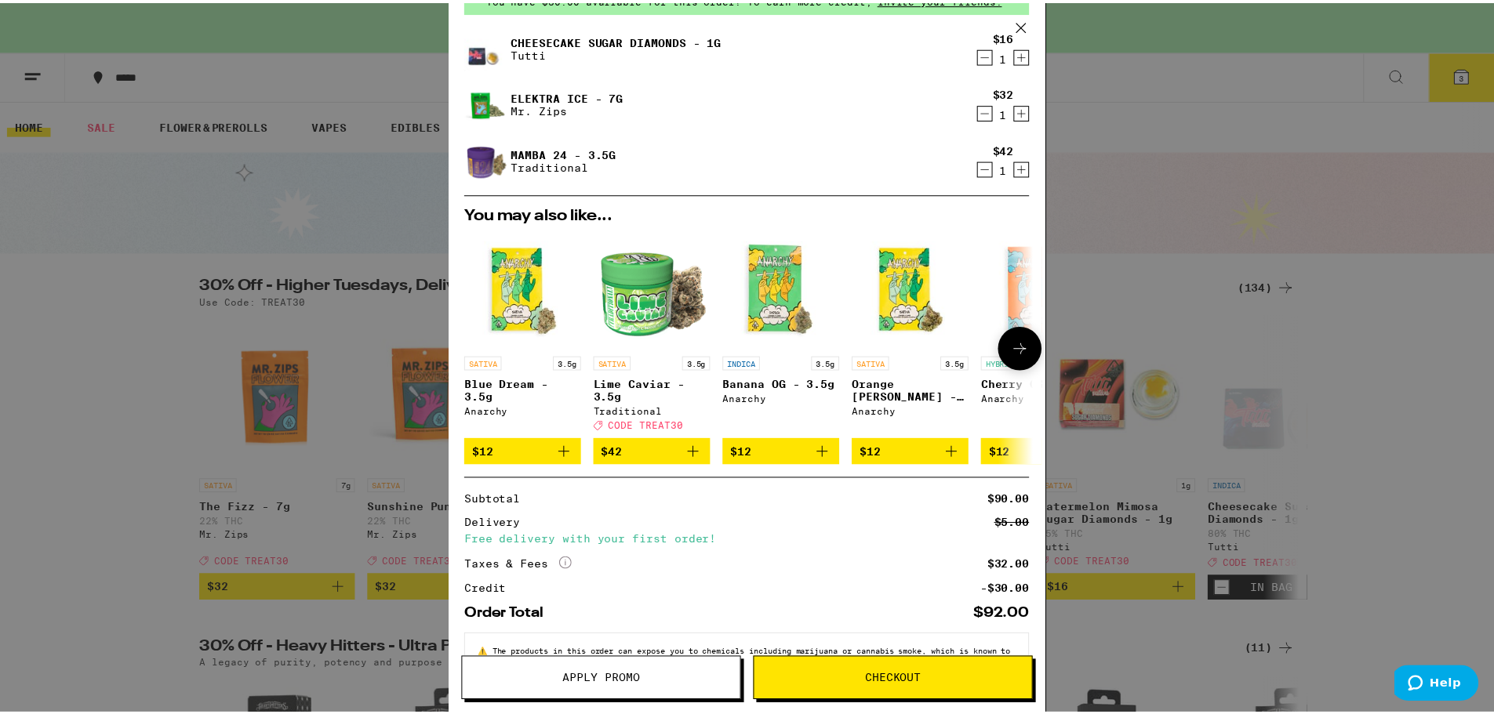
scroll to position [144, 0]
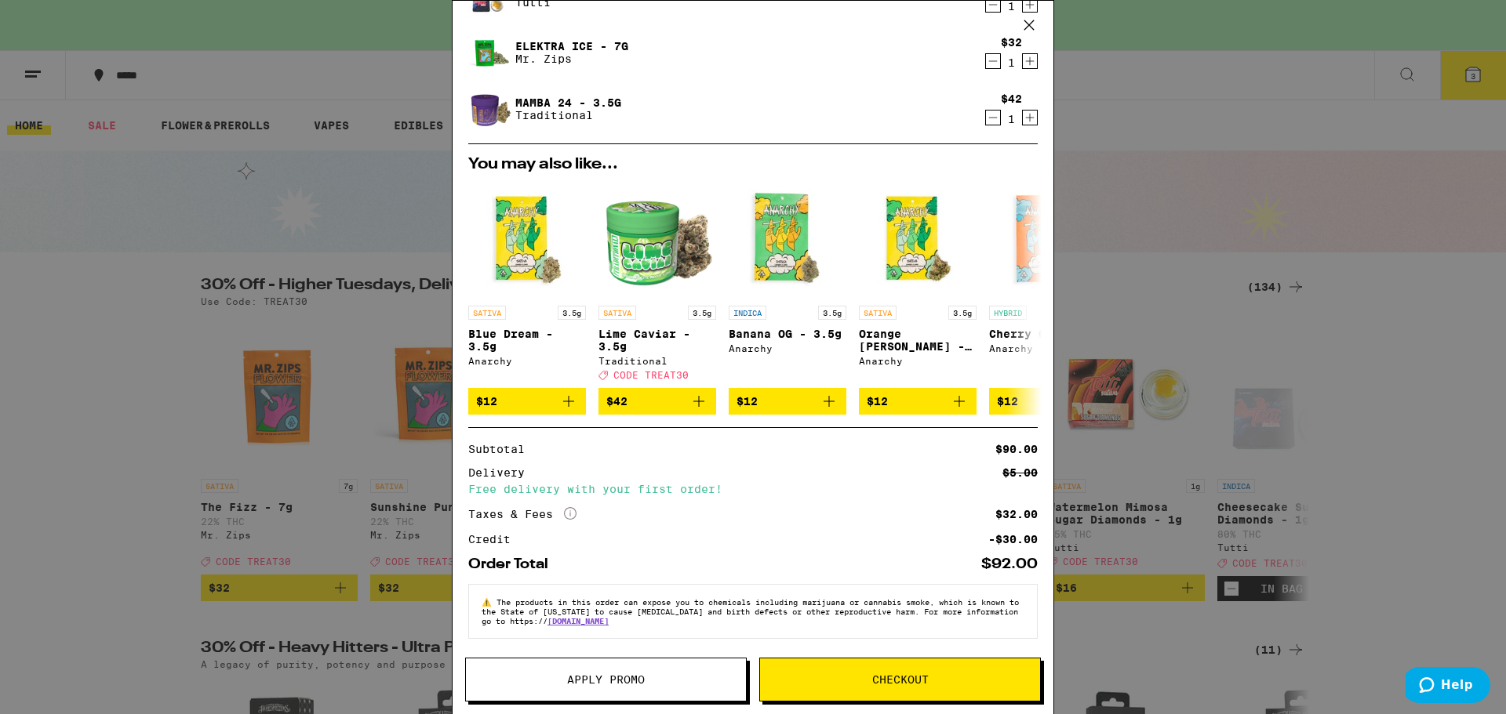
click at [619, 689] on button "Apply Promo" at bounding box center [606, 680] width 282 height 44
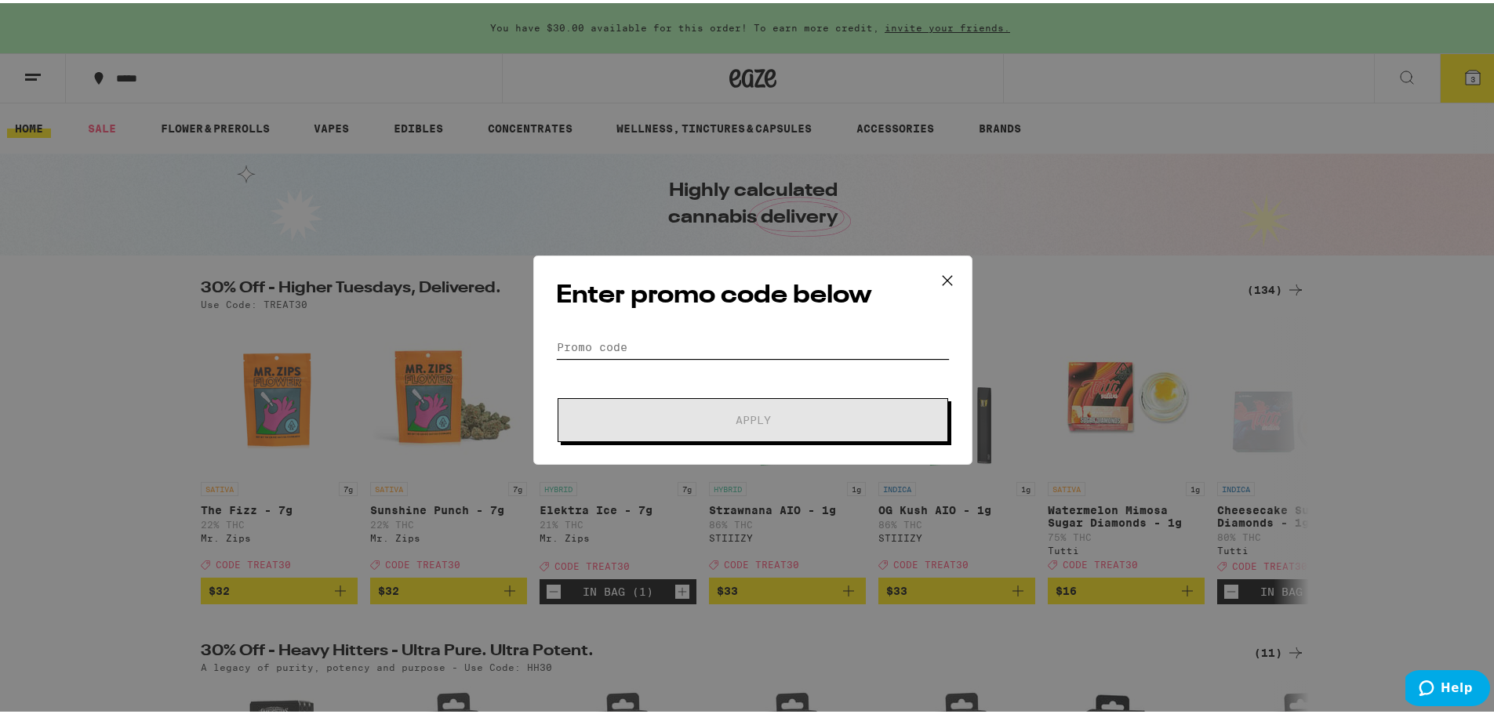
click at [733, 346] on input "Promo Code" at bounding box center [753, 345] width 394 height 24
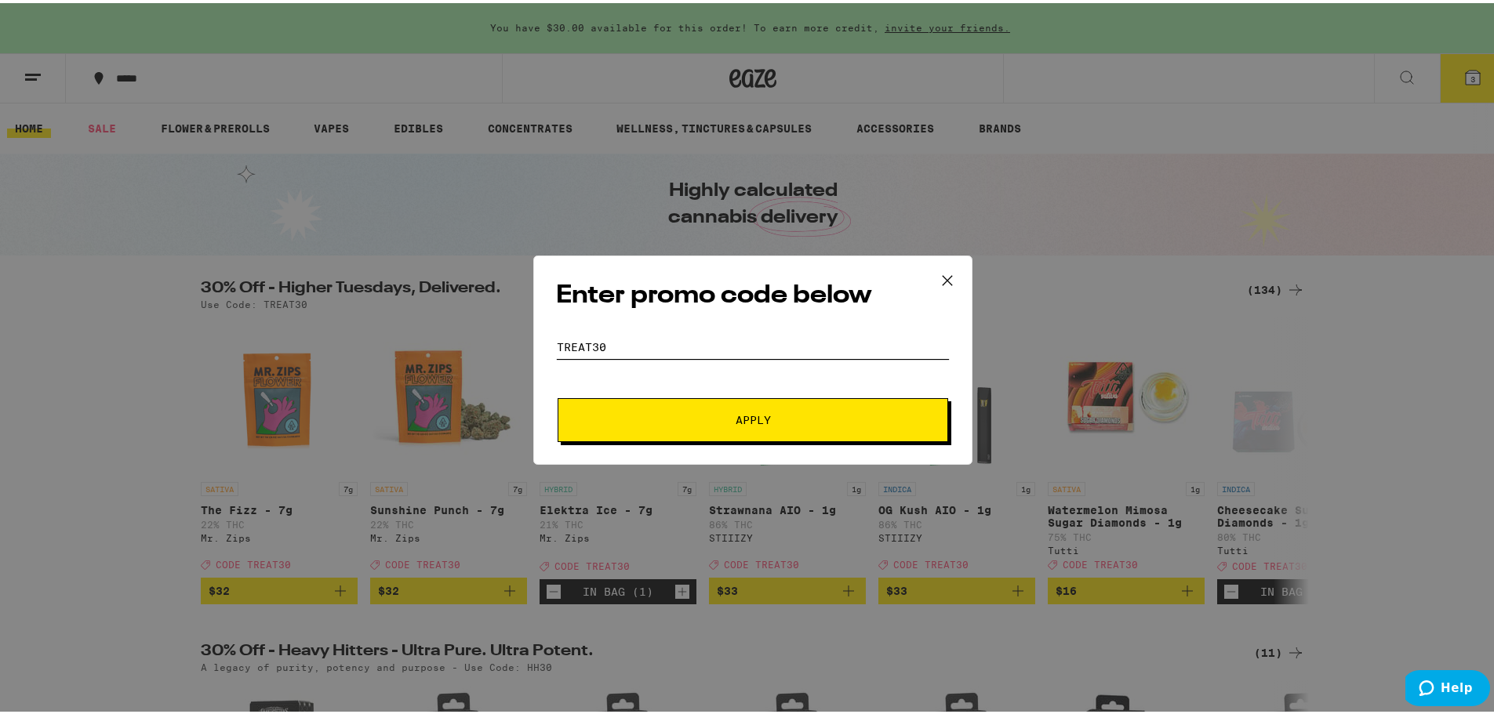
type input "TREAT30"
click at [637, 409] on button "Apply" at bounding box center [753, 417] width 391 height 44
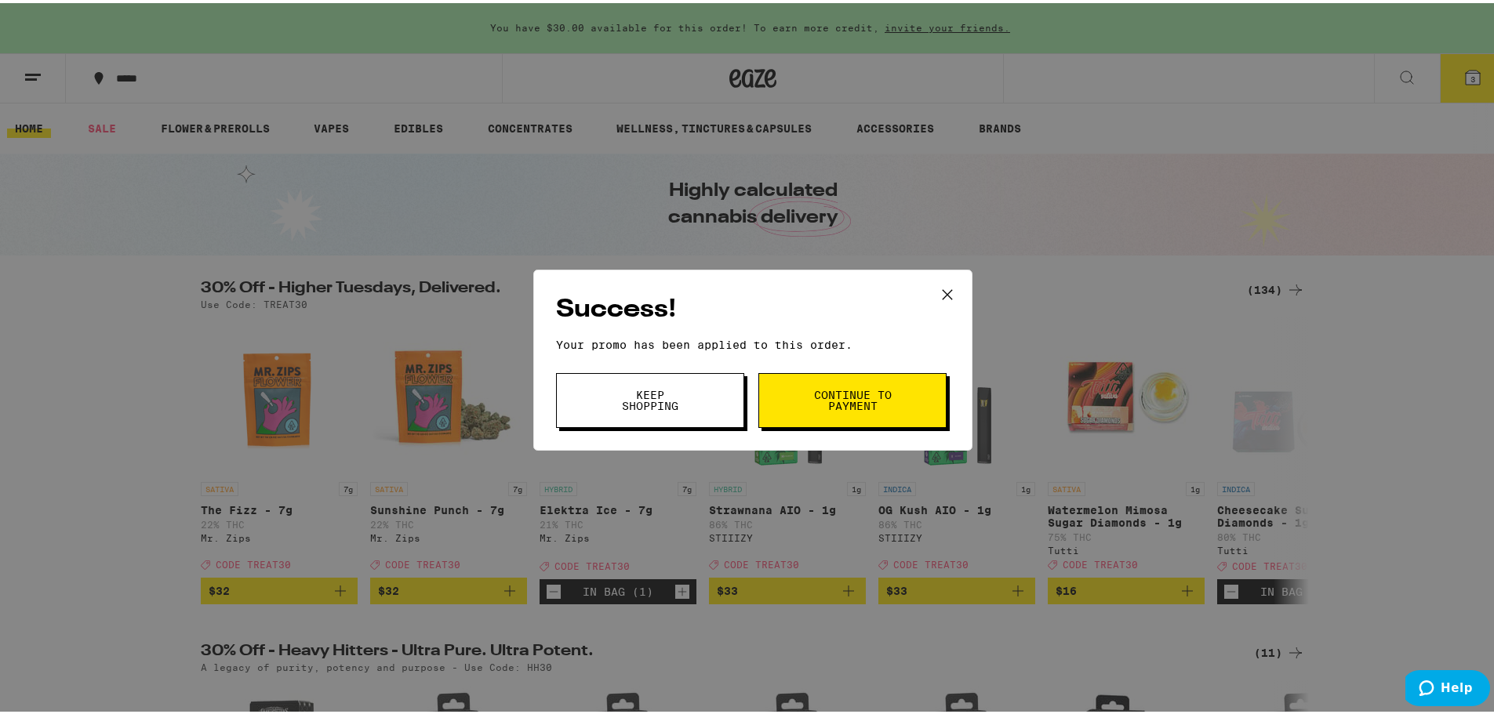
click at [947, 293] on icon at bounding box center [948, 292] width 24 height 24
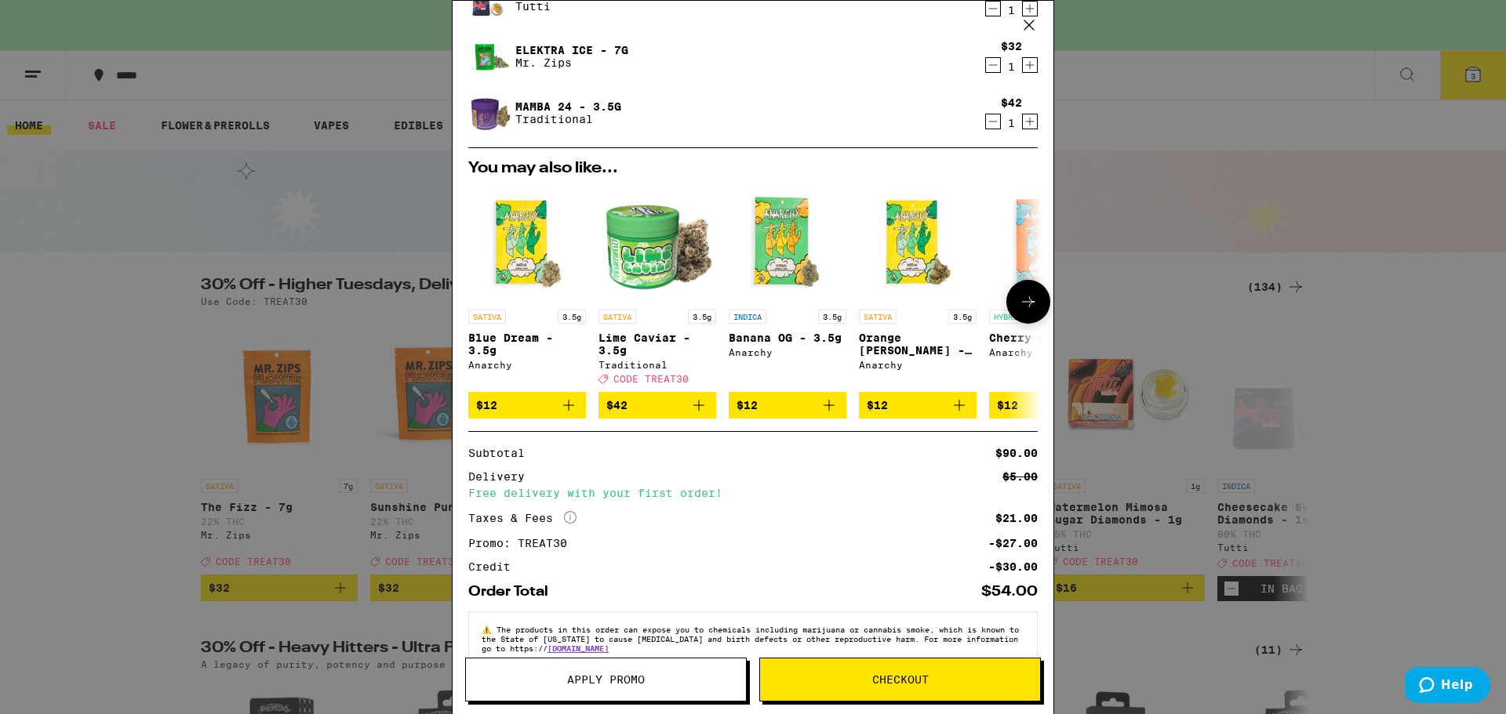
scroll to position [167, 0]
